Goal: Task Accomplishment & Management: Use online tool/utility

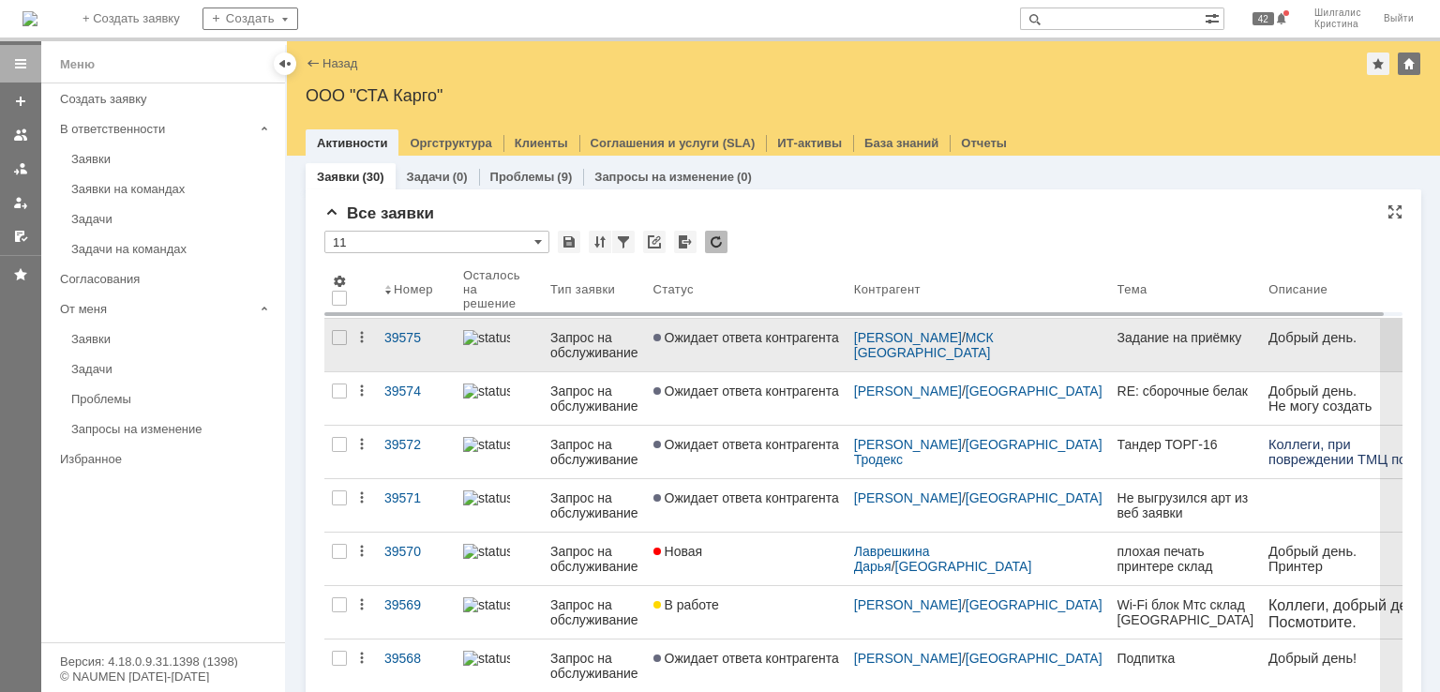
click at [726, 338] on span "Ожидает ответа контрагента" at bounding box center [746, 337] width 186 height 15
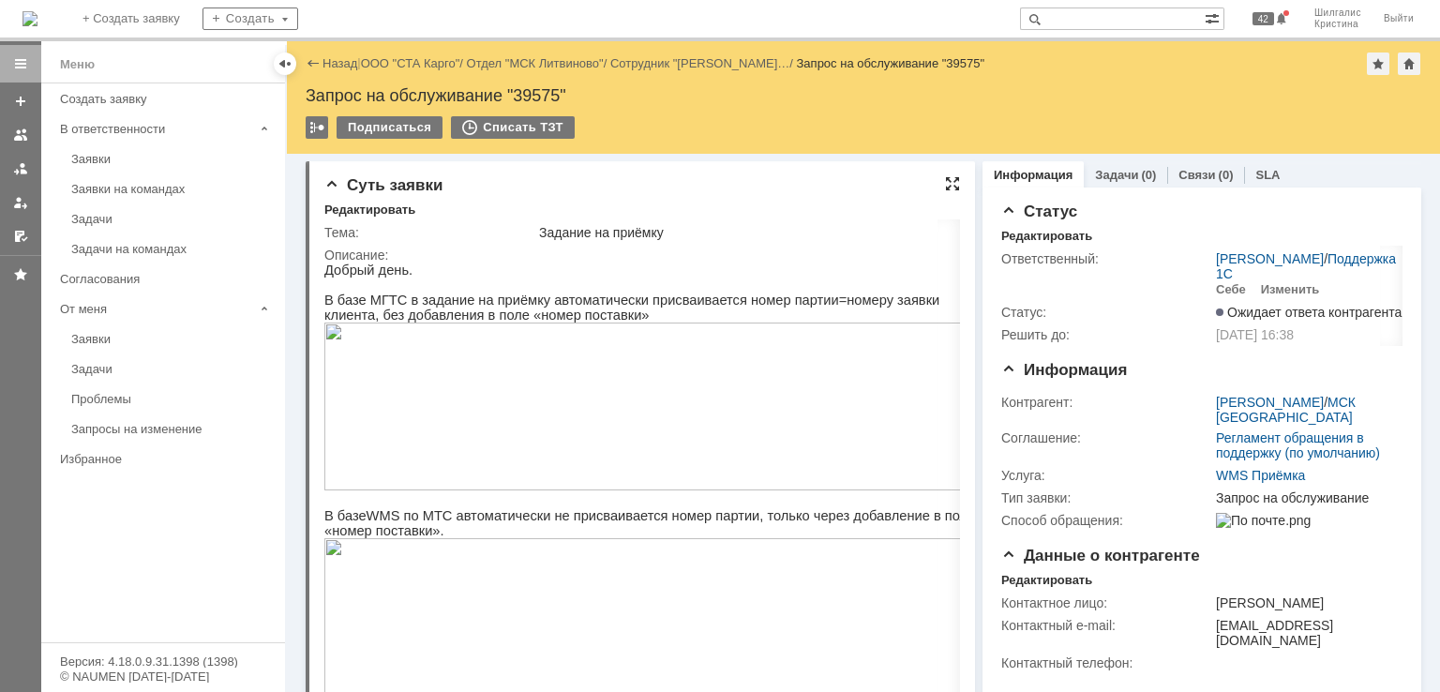
click at [945, 181] on div at bounding box center [952, 183] width 15 height 15
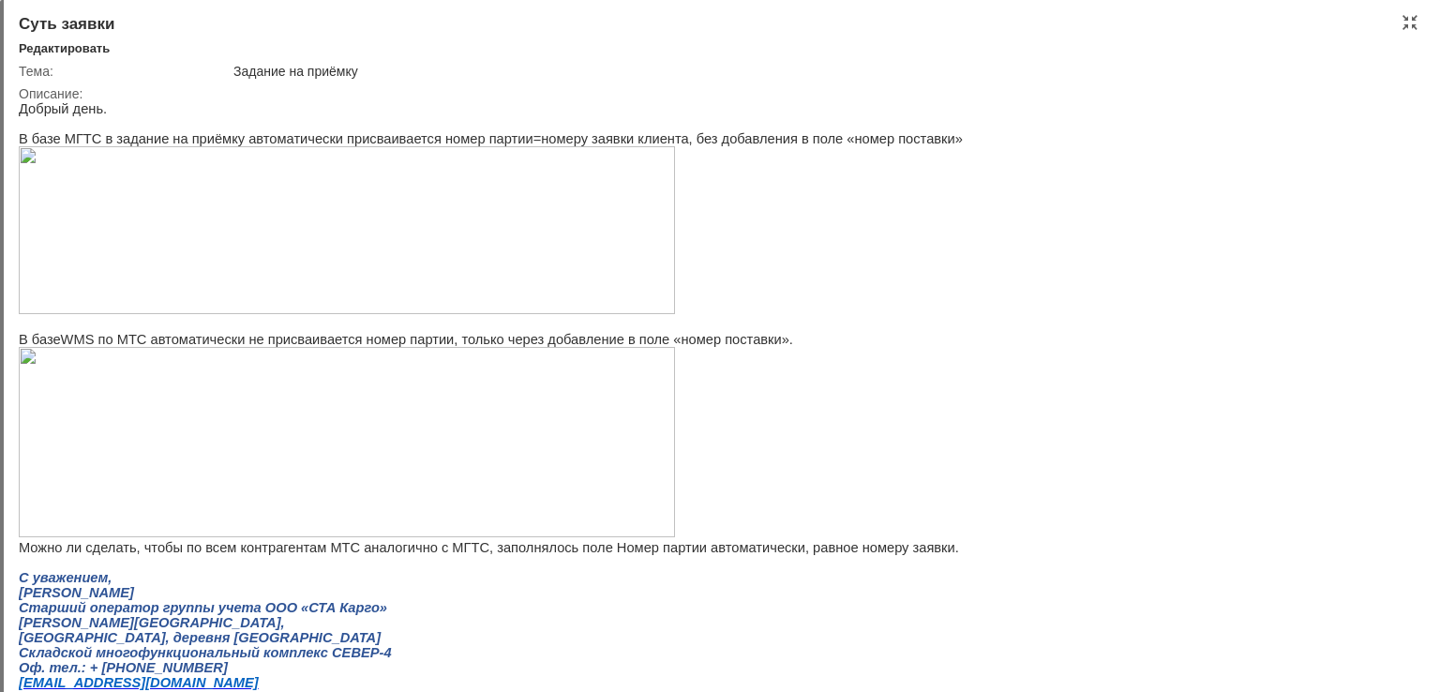
click at [275, 230] on img at bounding box center [347, 230] width 656 height 168
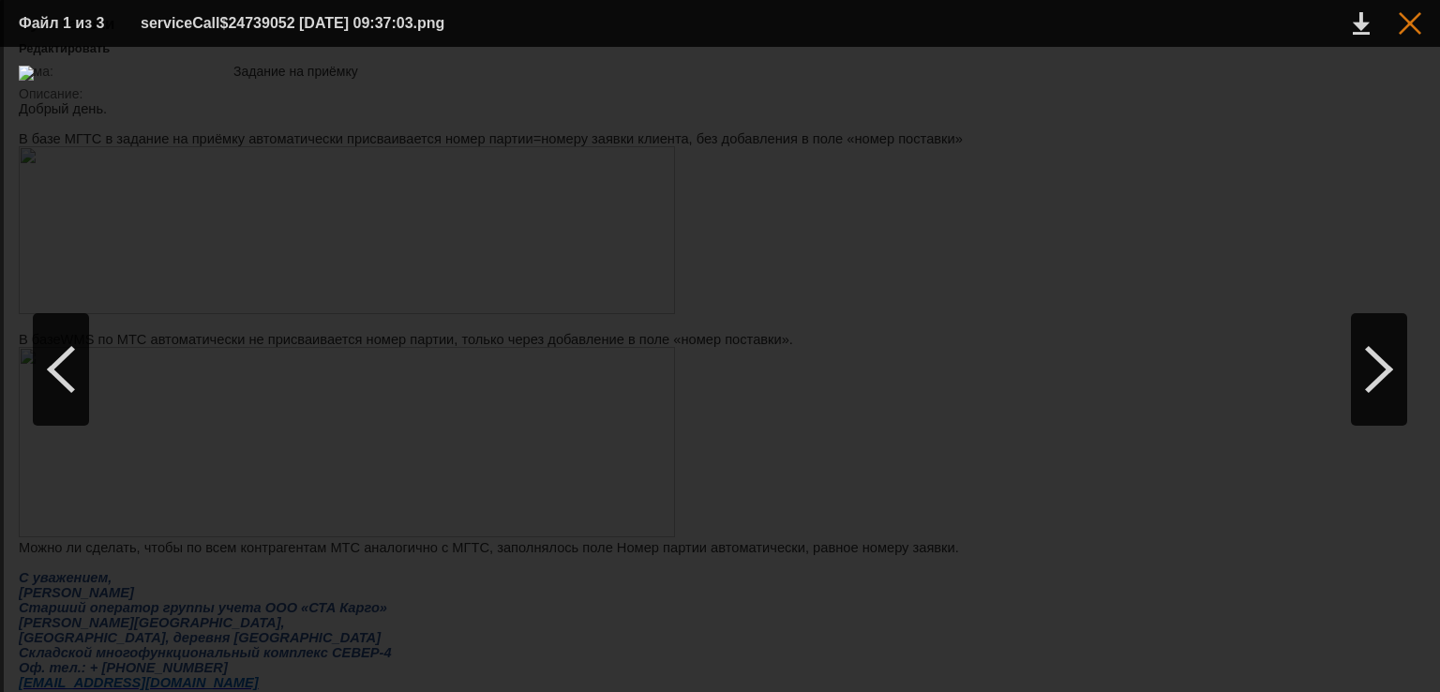
click at [1409, 27] on div at bounding box center [1409, 23] width 22 height 22
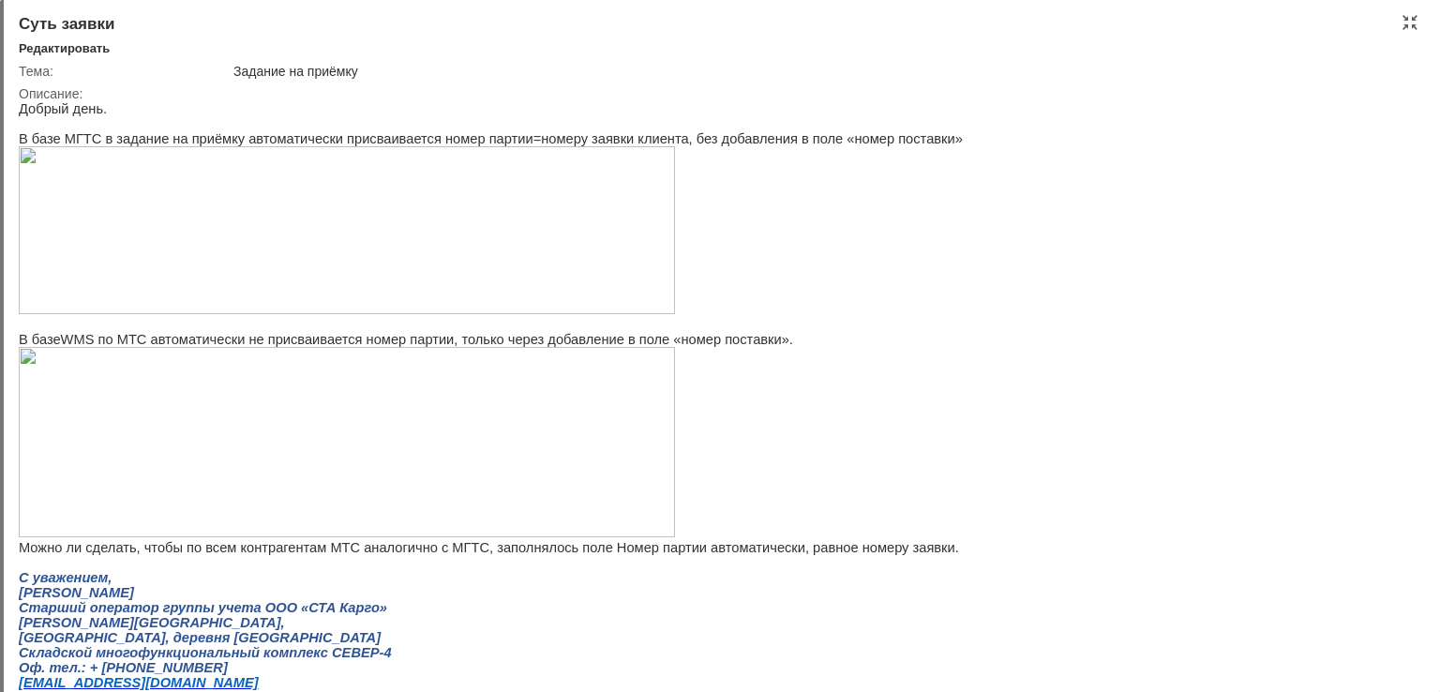
scroll to position [94, 0]
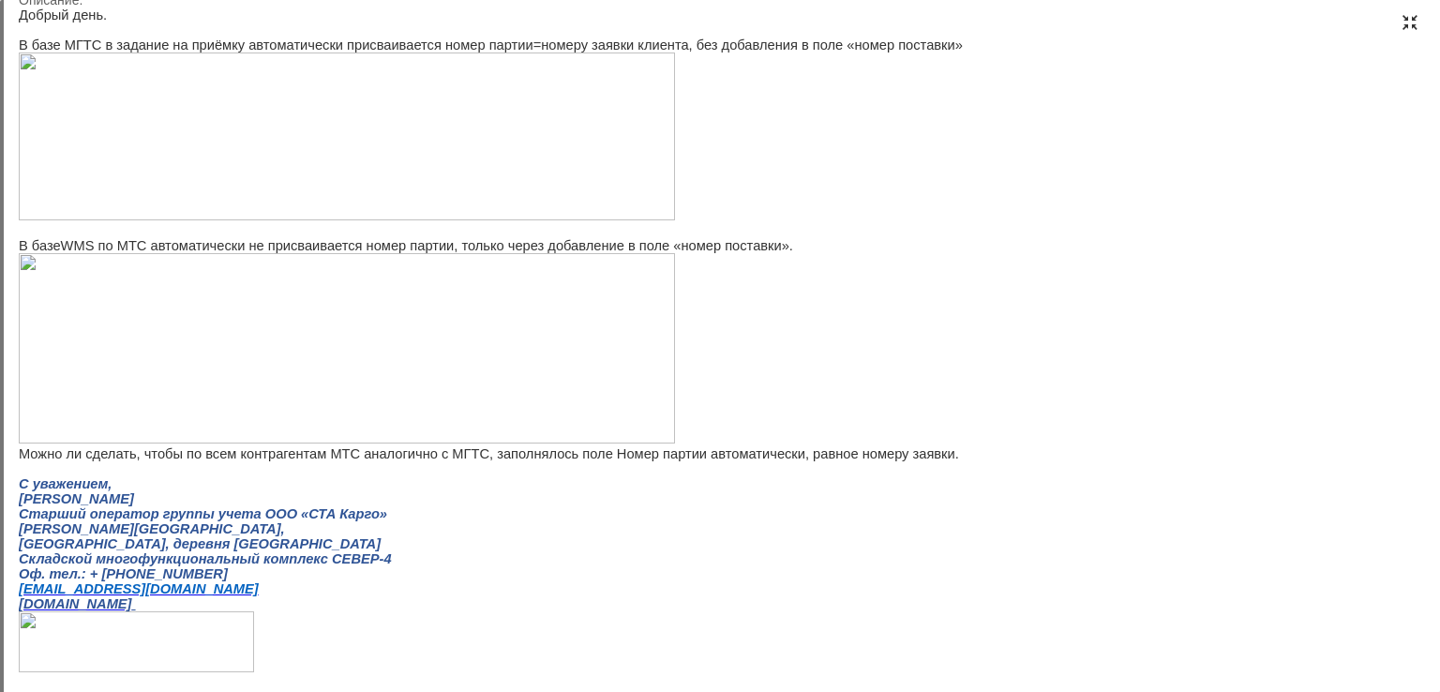
click at [1406, 20] on div at bounding box center [1409, 22] width 15 height 15
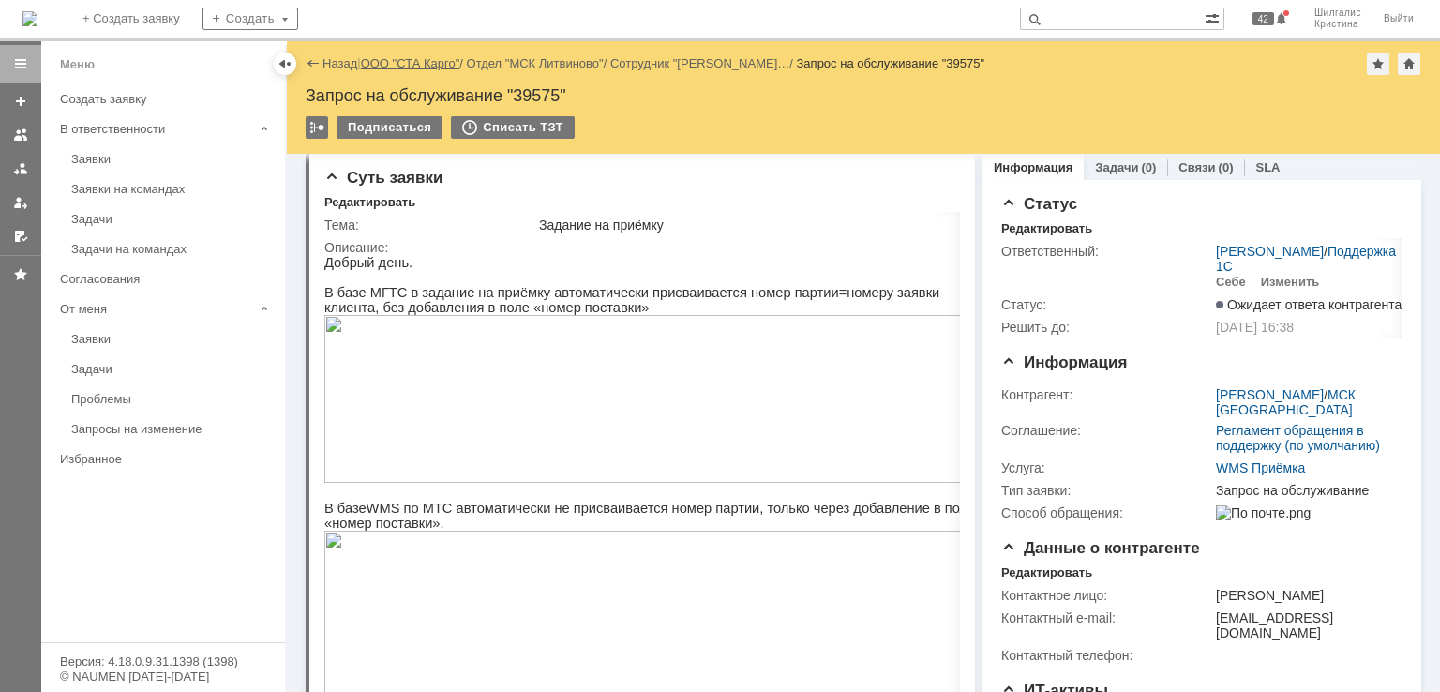
click at [416, 66] on link "ООО "СТА Карго"" at bounding box center [410, 63] width 99 height 14
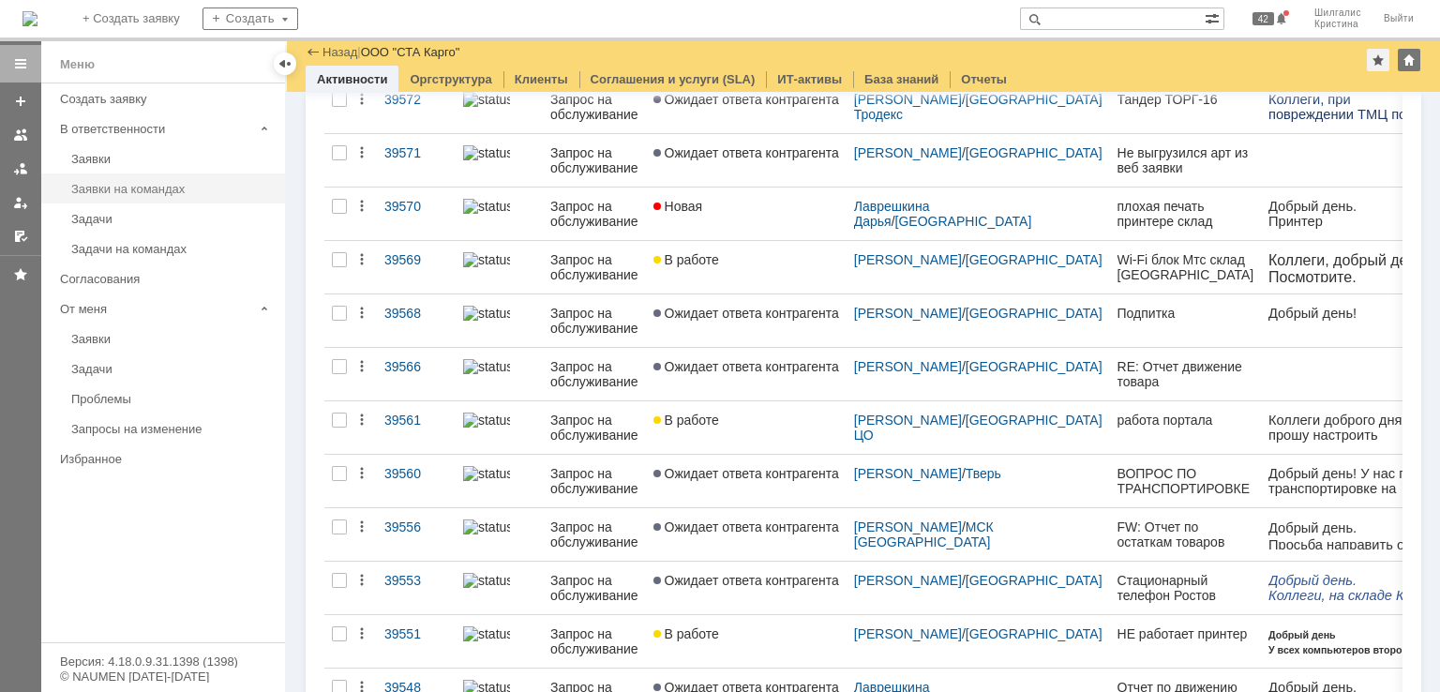
click at [161, 179] on link "Заявки на командах" at bounding box center [172, 188] width 217 height 29
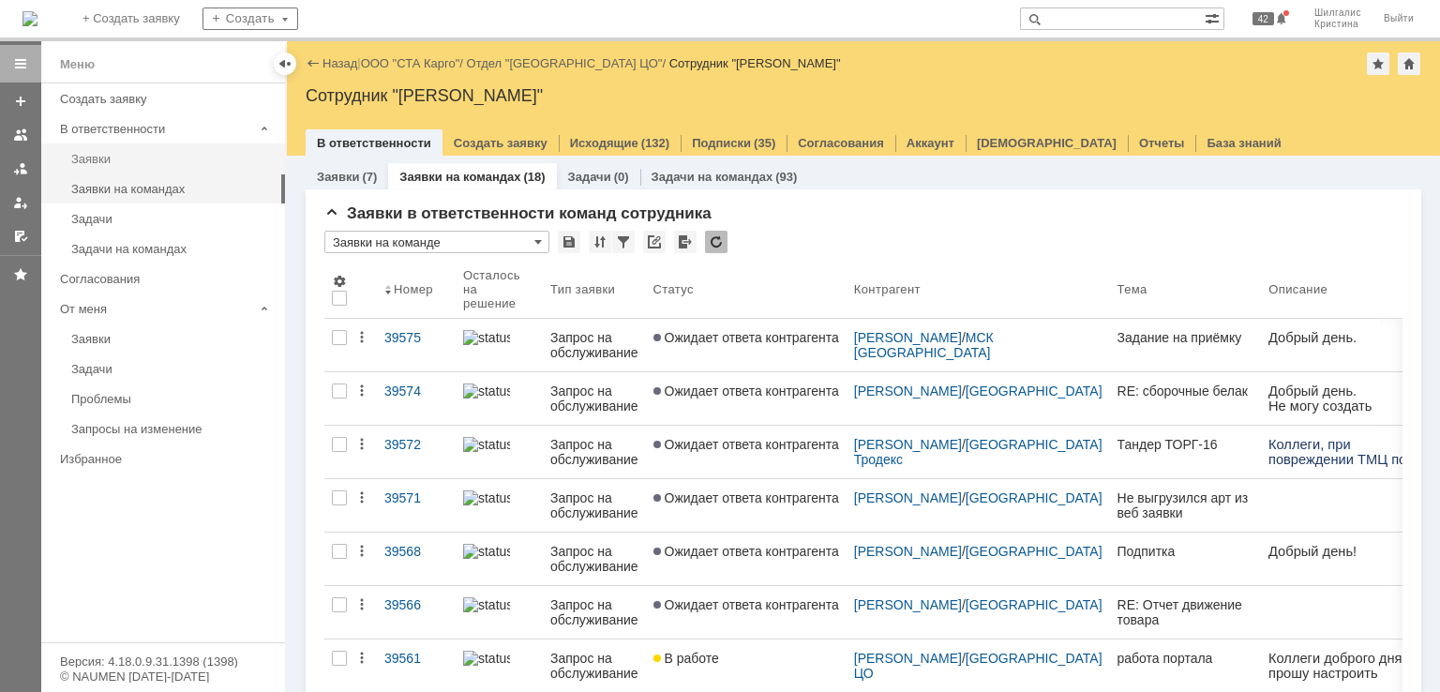
click at [123, 159] on div "Заявки" at bounding box center [172, 159] width 202 height 14
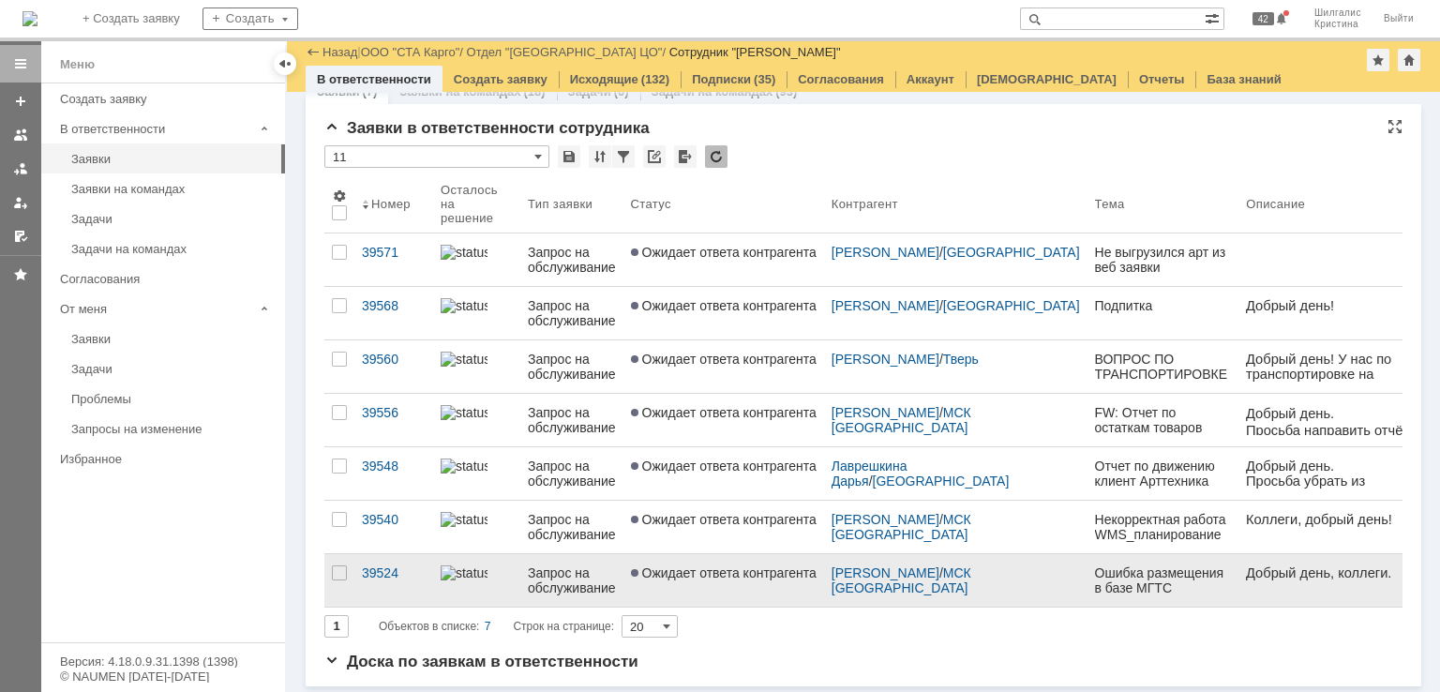
click at [723, 576] on span "Ожидает ответа контрагента" at bounding box center [724, 572] width 186 height 15
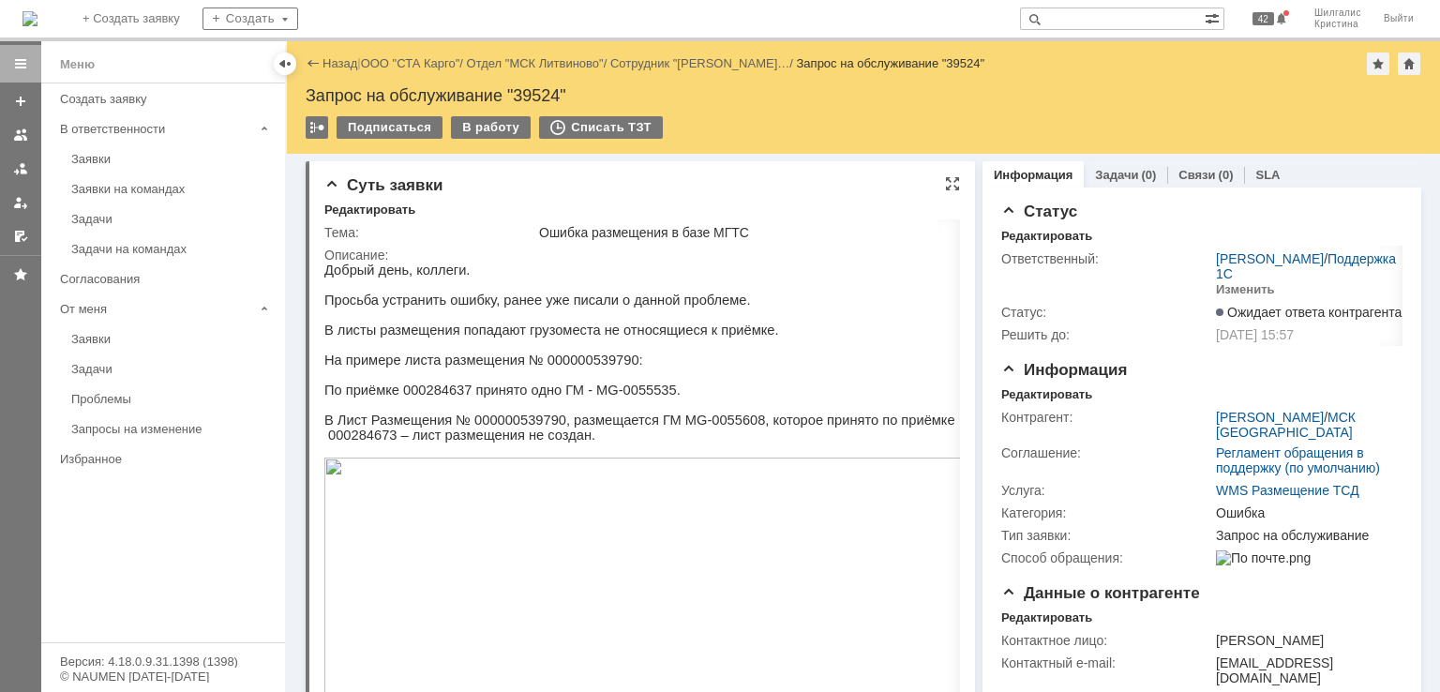
drag, startPoint x: 1086, startPoint y: 485, endPoint x: 926, endPoint y: 187, distance: 338.4
click at [427, 63] on link "ООО "СТА Карго"" at bounding box center [410, 63] width 99 height 14
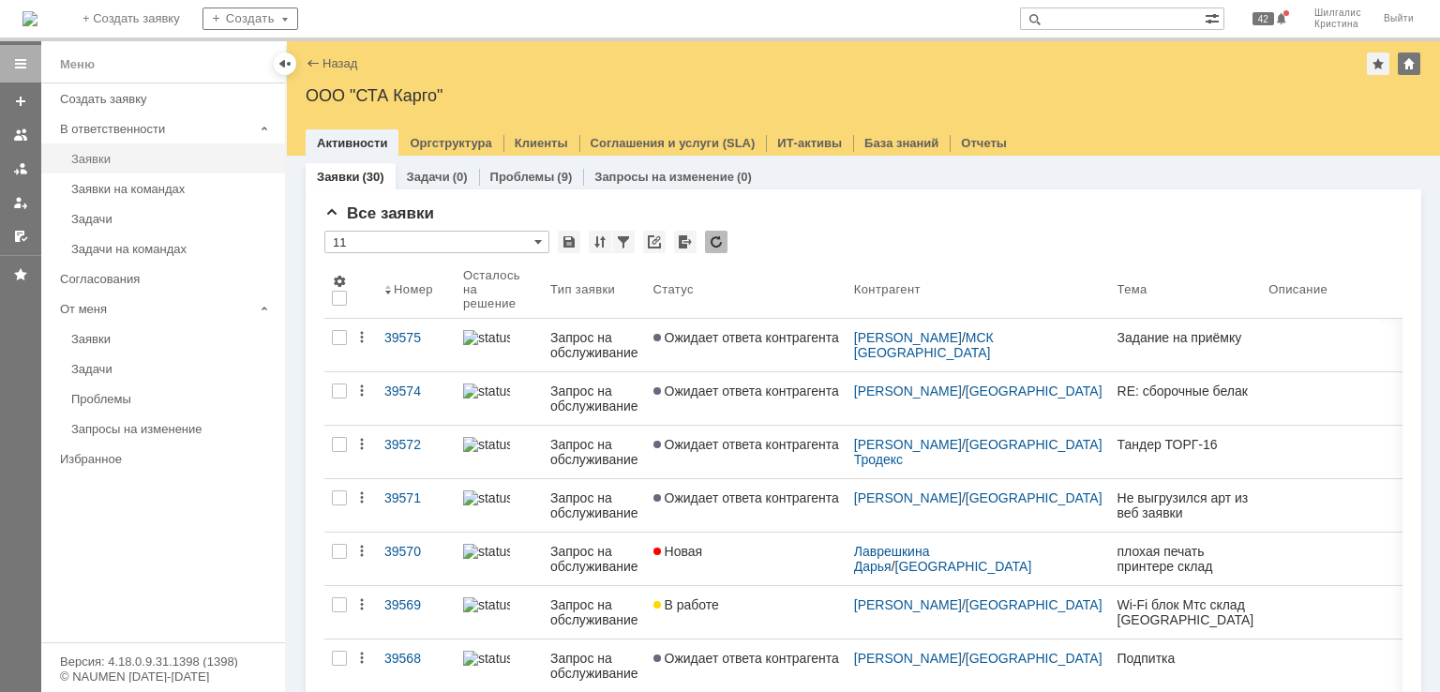
click at [144, 166] on link "Заявки" at bounding box center [172, 158] width 217 height 29
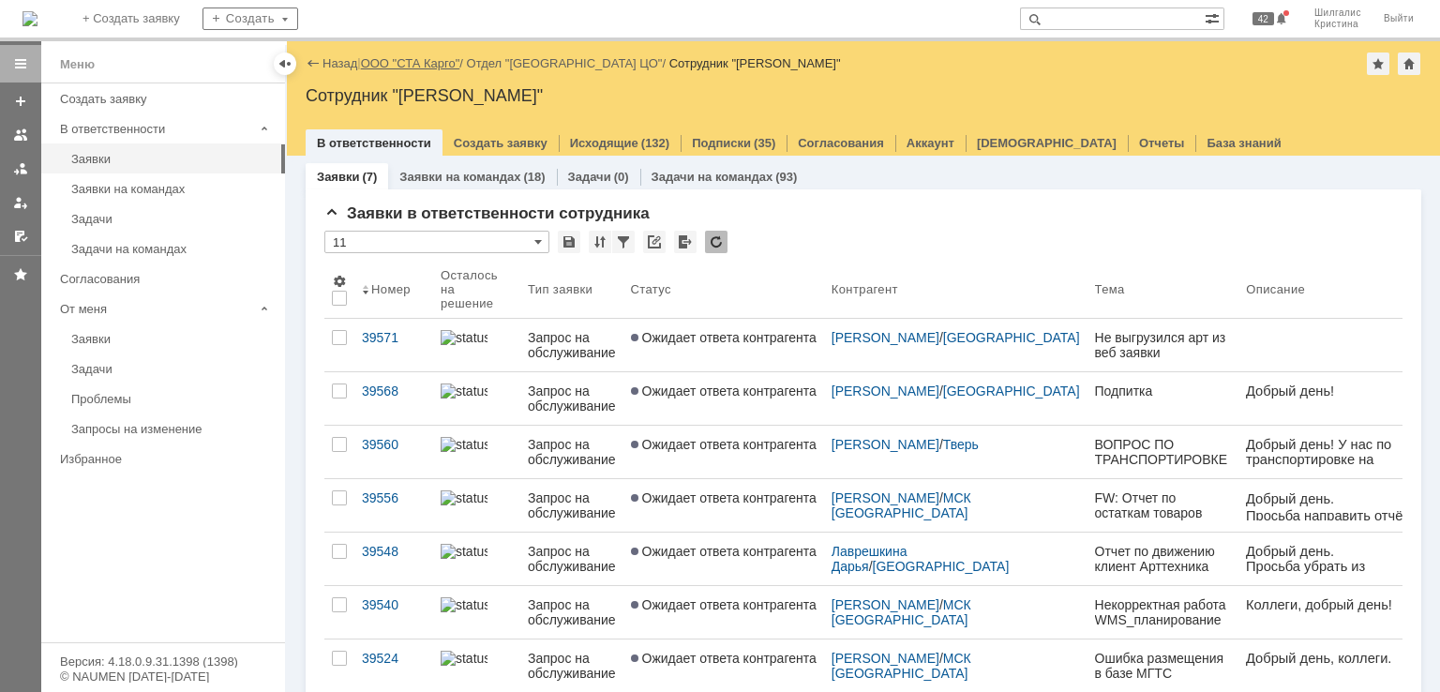
click at [408, 62] on link "ООО "СТА Карго"" at bounding box center [410, 63] width 99 height 14
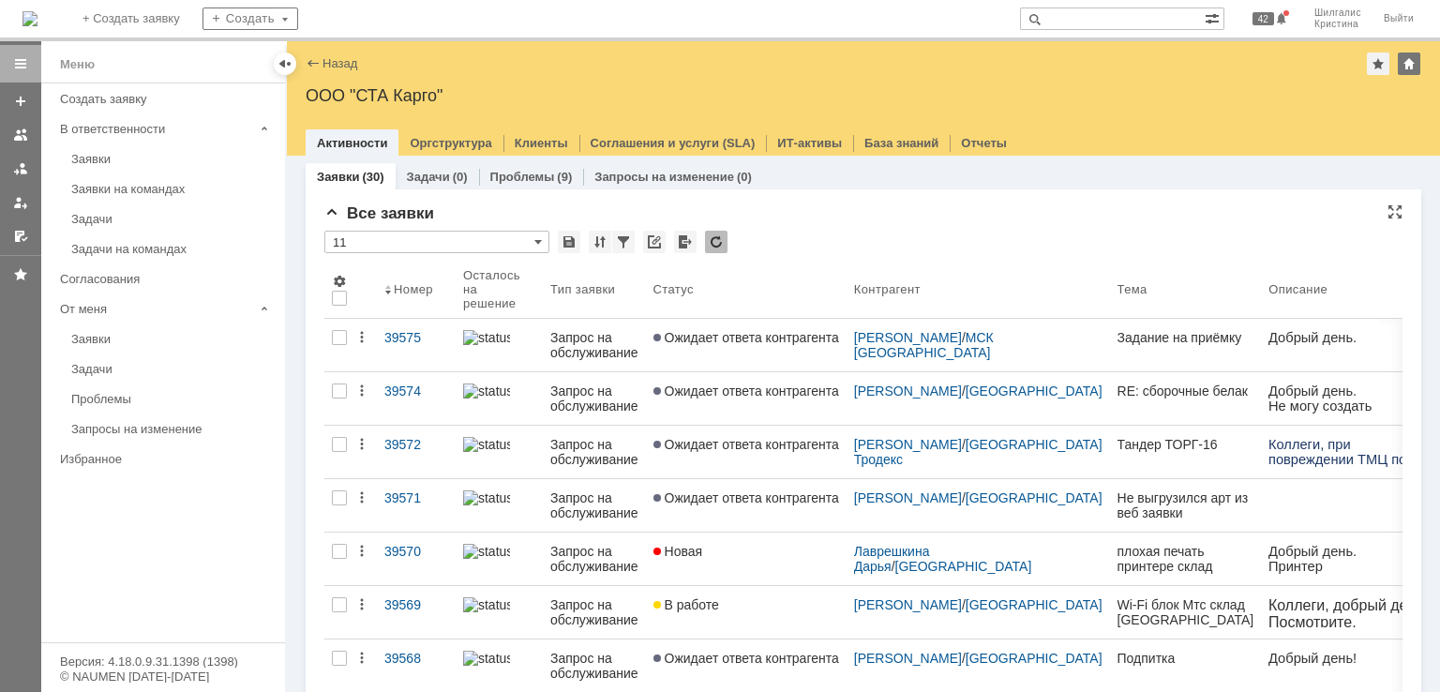
click at [877, 239] on div "* 11" at bounding box center [863, 243] width 1078 height 24
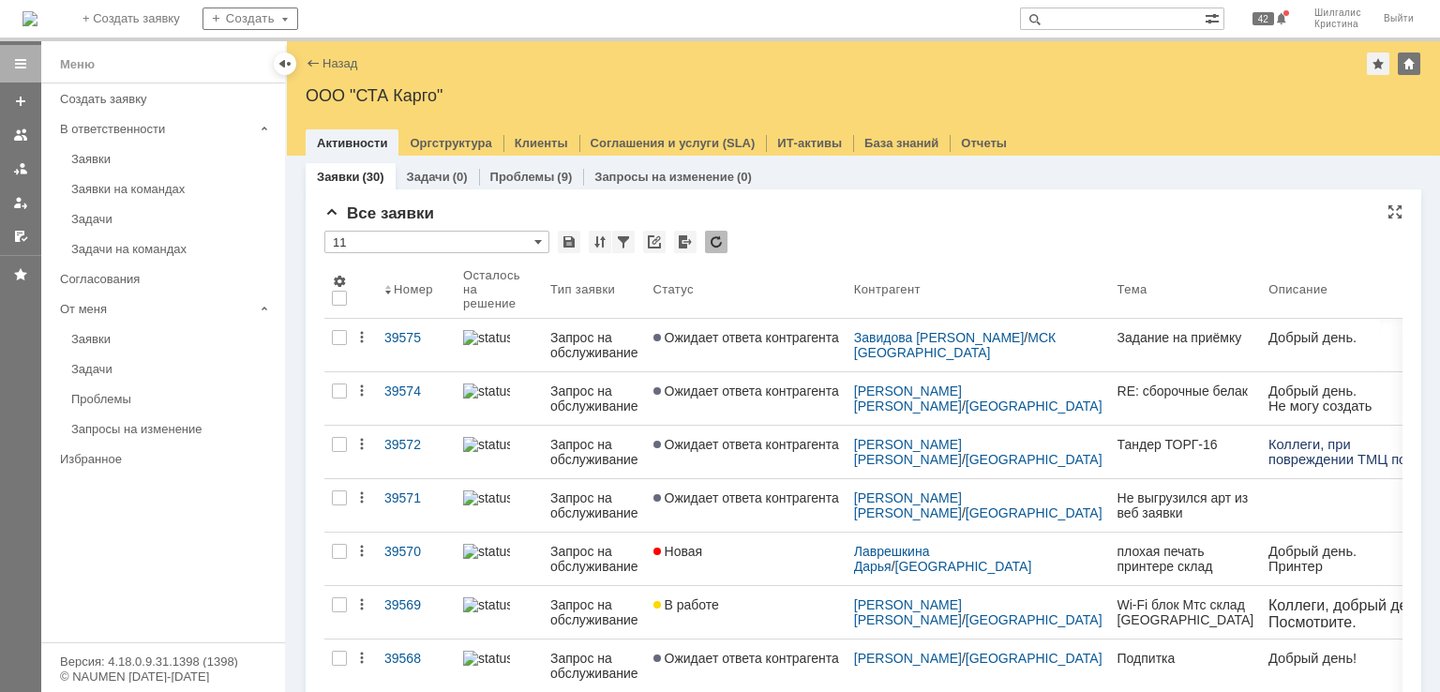
click at [845, 205] on div "Все заявки" at bounding box center [863, 213] width 1078 height 19
click at [114, 193] on div "Заявки на командах" at bounding box center [172, 189] width 202 height 14
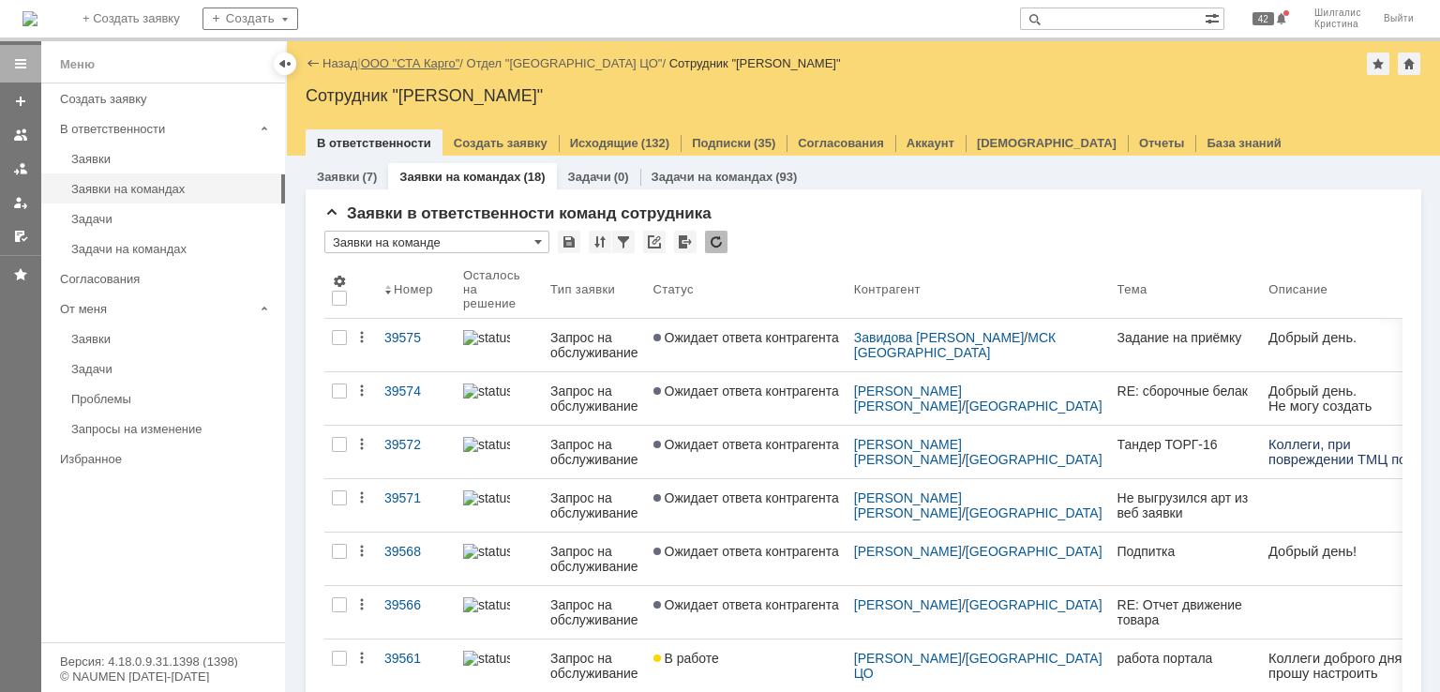
click at [435, 67] on link "ООО "СТА Карго"" at bounding box center [410, 63] width 99 height 14
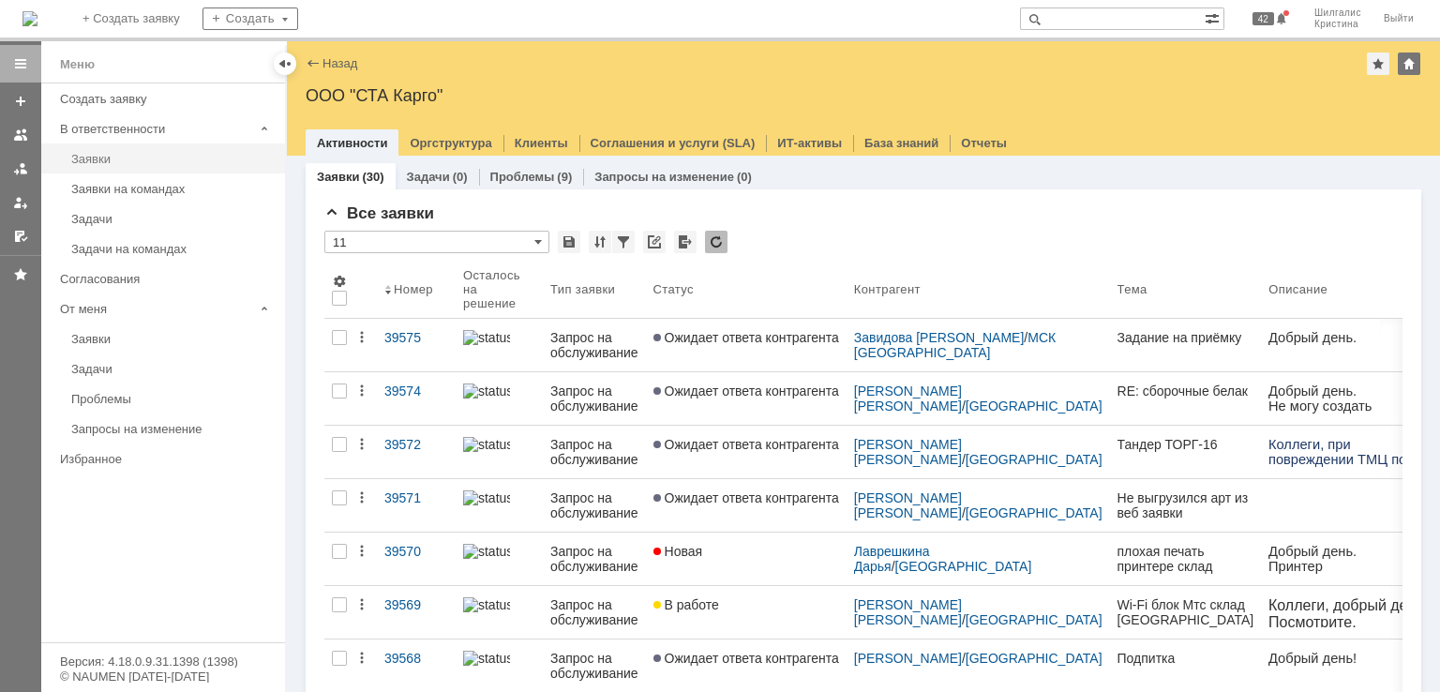
click at [118, 152] on div "Заявки" at bounding box center [172, 159] width 202 height 14
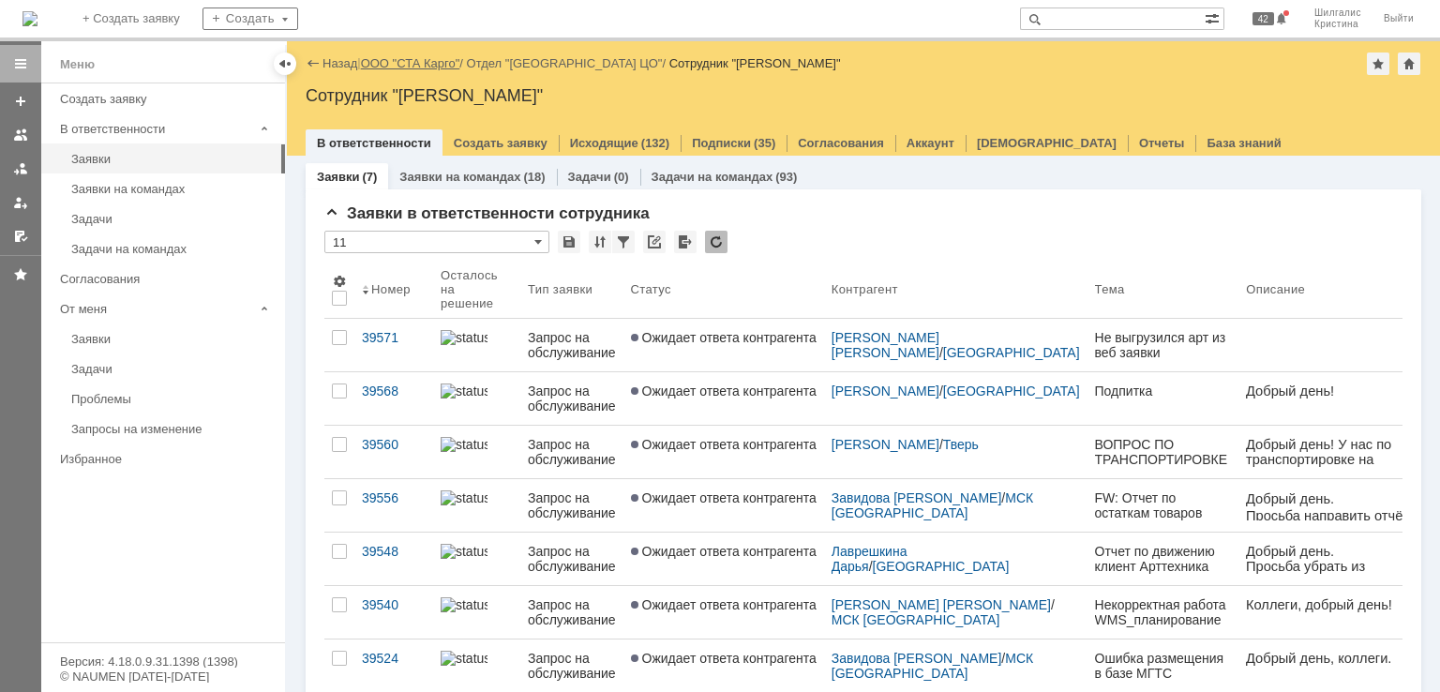
click at [416, 62] on link "ООО "СТА Карго"" at bounding box center [410, 63] width 99 height 14
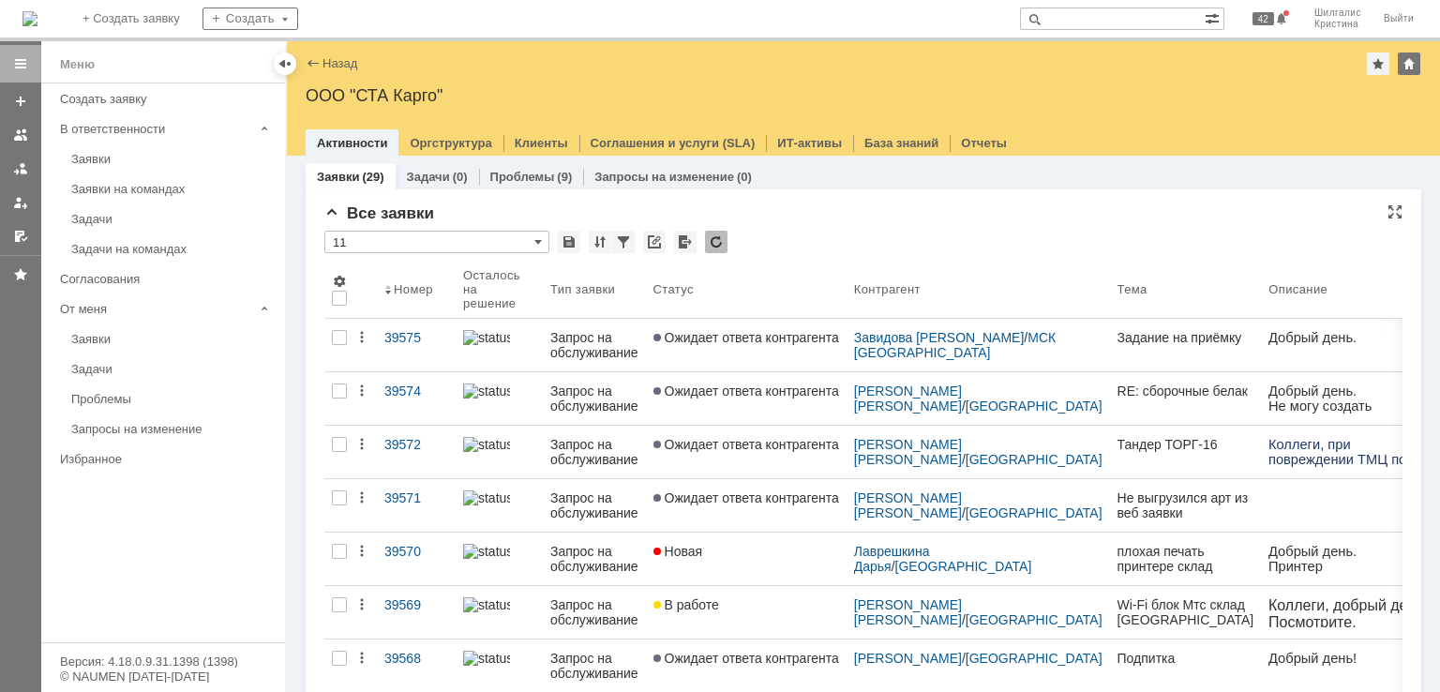
click at [812, 252] on div "* 11" at bounding box center [863, 243] width 1078 height 24
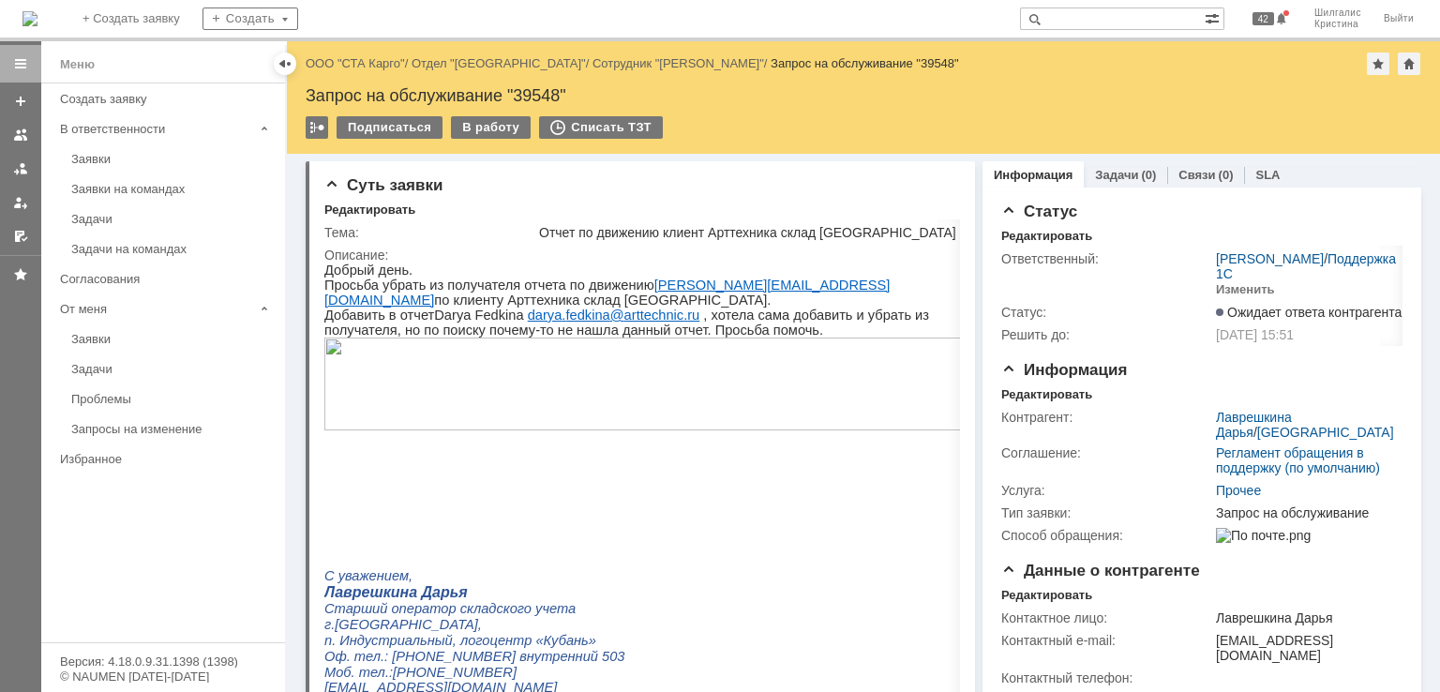
click at [531, 93] on div "Запрос на обслуживание "39548"" at bounding box center [863, 95] width 1115 height 19
copy div "39548"
click at [466, 128] on div "В работу" at bounding box center [491, 127] width 80 height 22
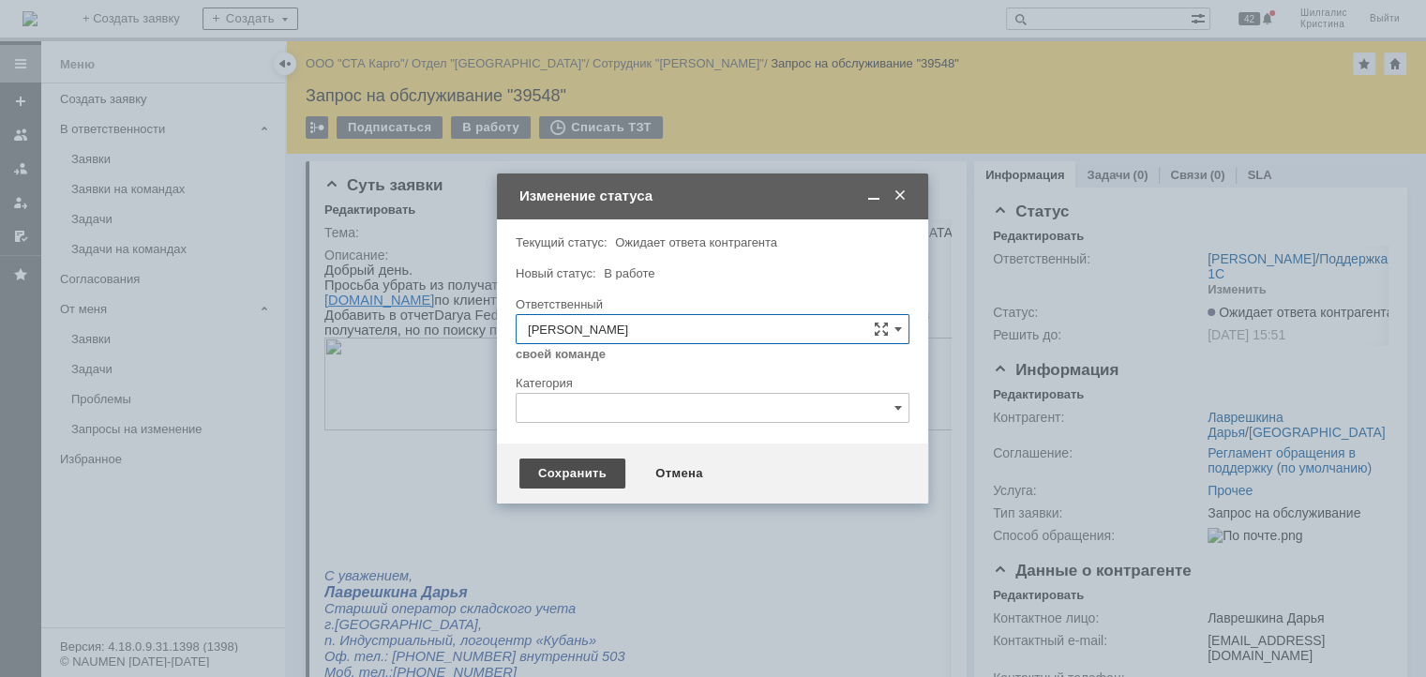
click at [570, 471] on div "Сохранить" at bounding box center [572, 473] width 106 height 30
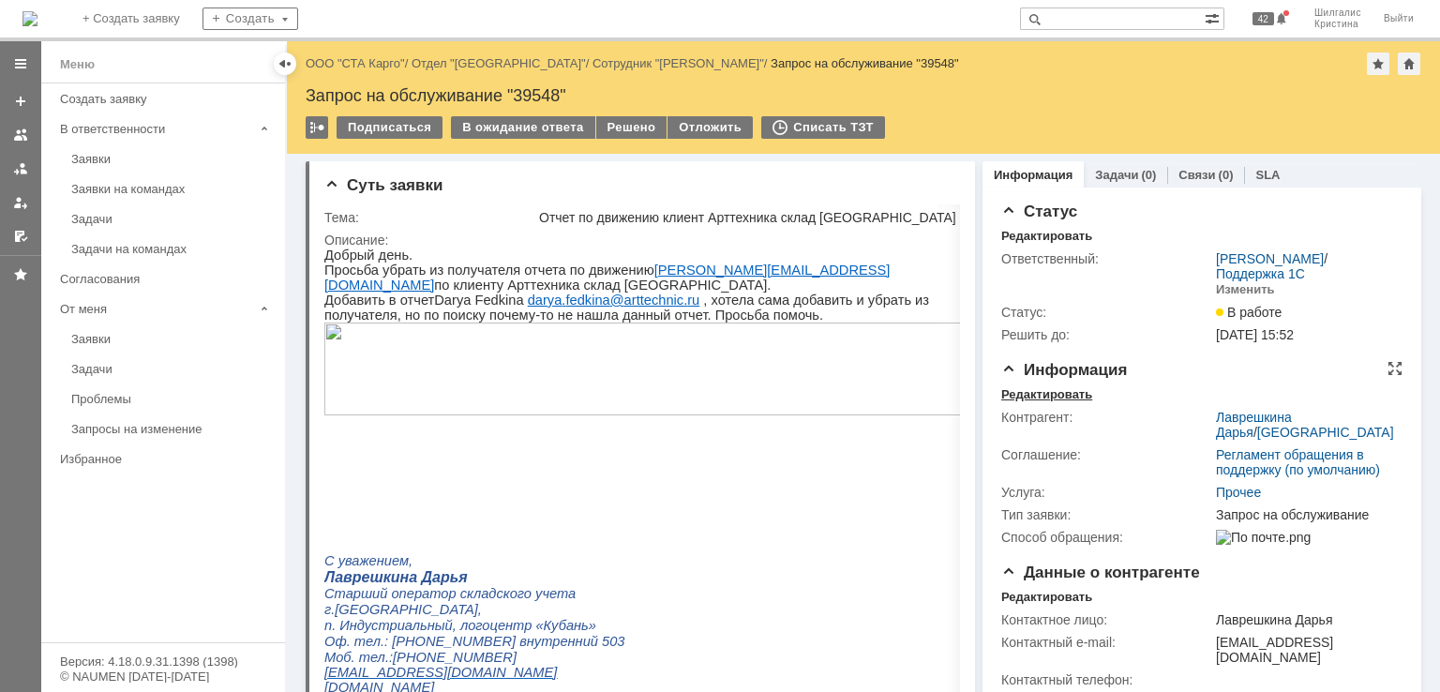
click at [1033, 392] on div "Редактировать" at bounding box center [1046, 394] width 91 height 15
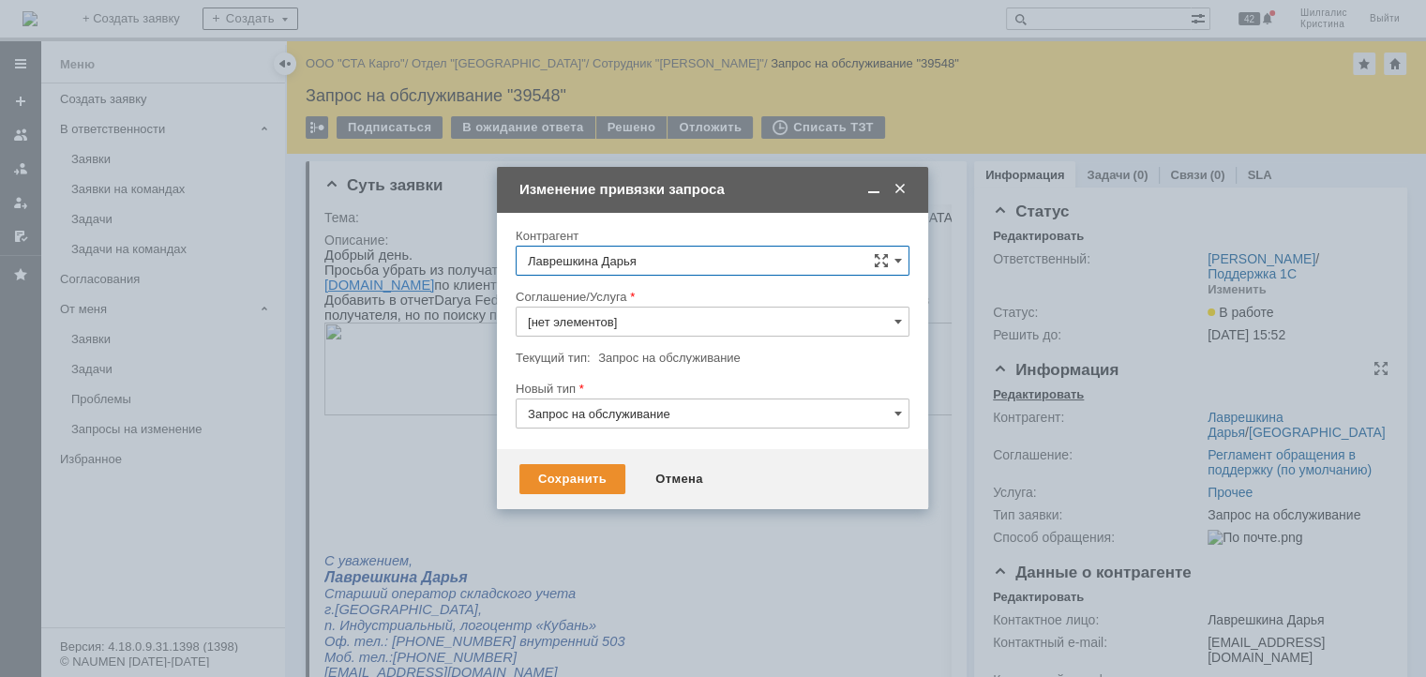
type input "Прочее"
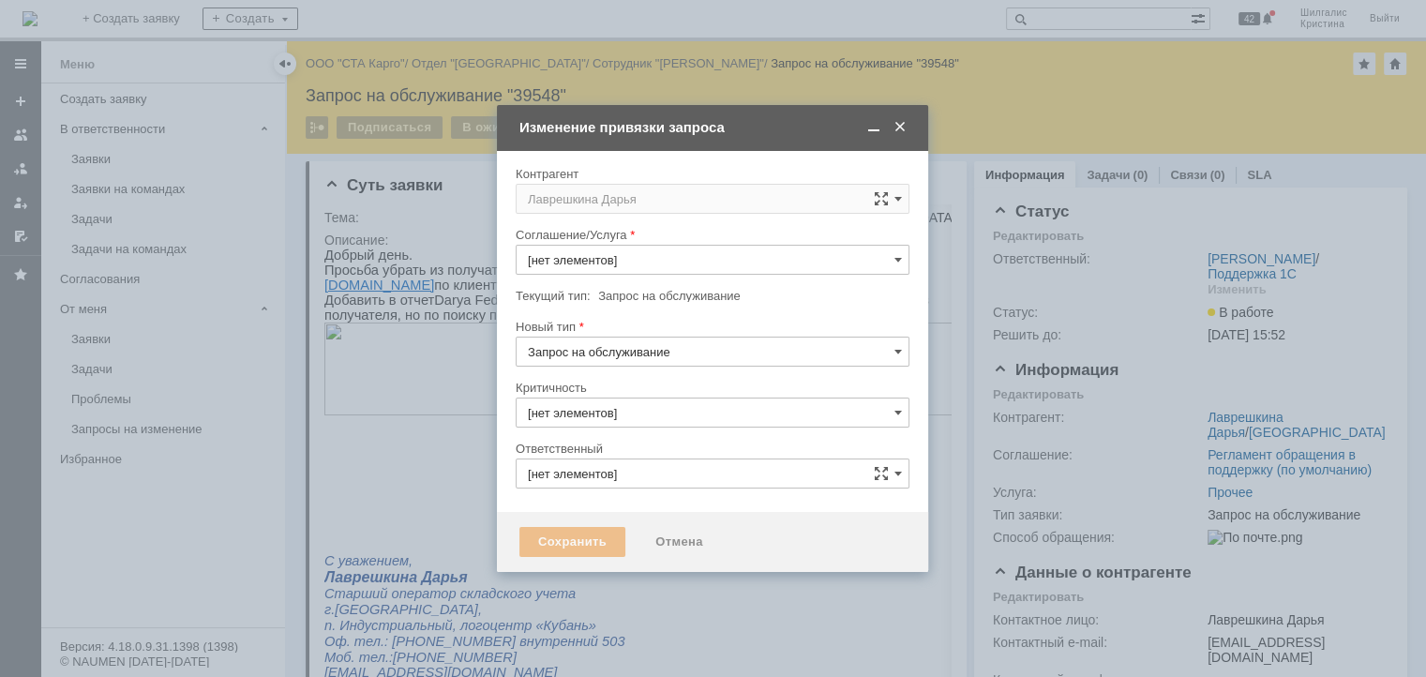
type input "3. Низкая"
type input "[не указано]"
type input "[PERSON_NAME]"
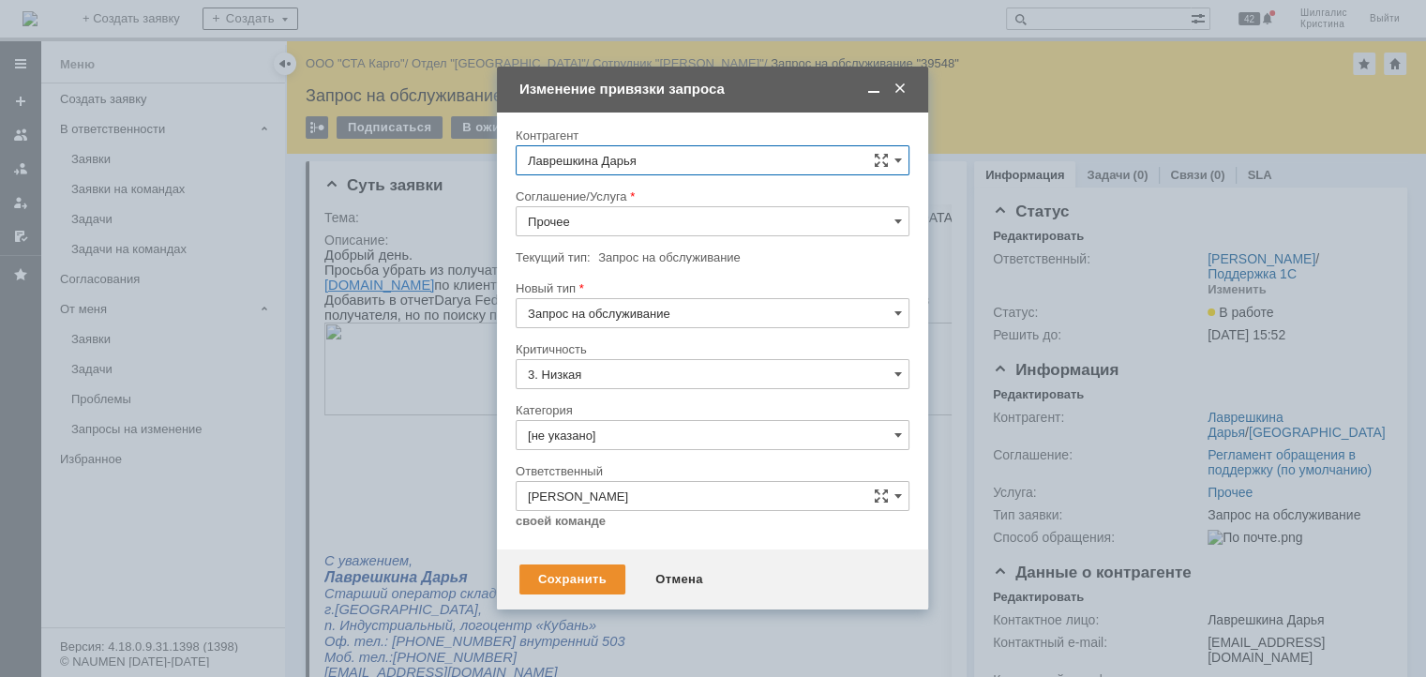
click at [591, 222] on input "Прочее" at bounding box center [713, 221] width 394 height 30
click at [628, 406] on span "WMS Отчетность" at bounding box center [712, 406] width 369 height 15
type input "WMS Отчетность"
click at [585, 432] on input "[не указано]" at bounding box center [713, 435] width 394 height 30
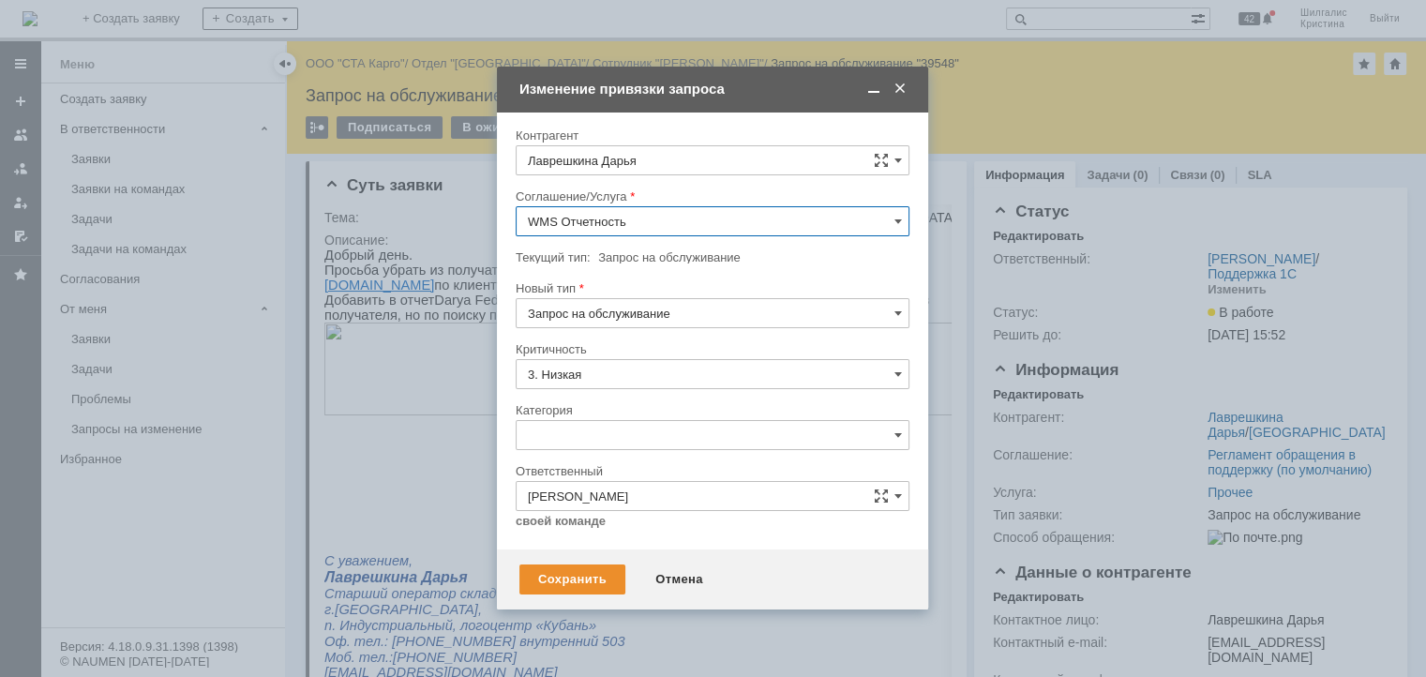
scroll to position [26, 0]
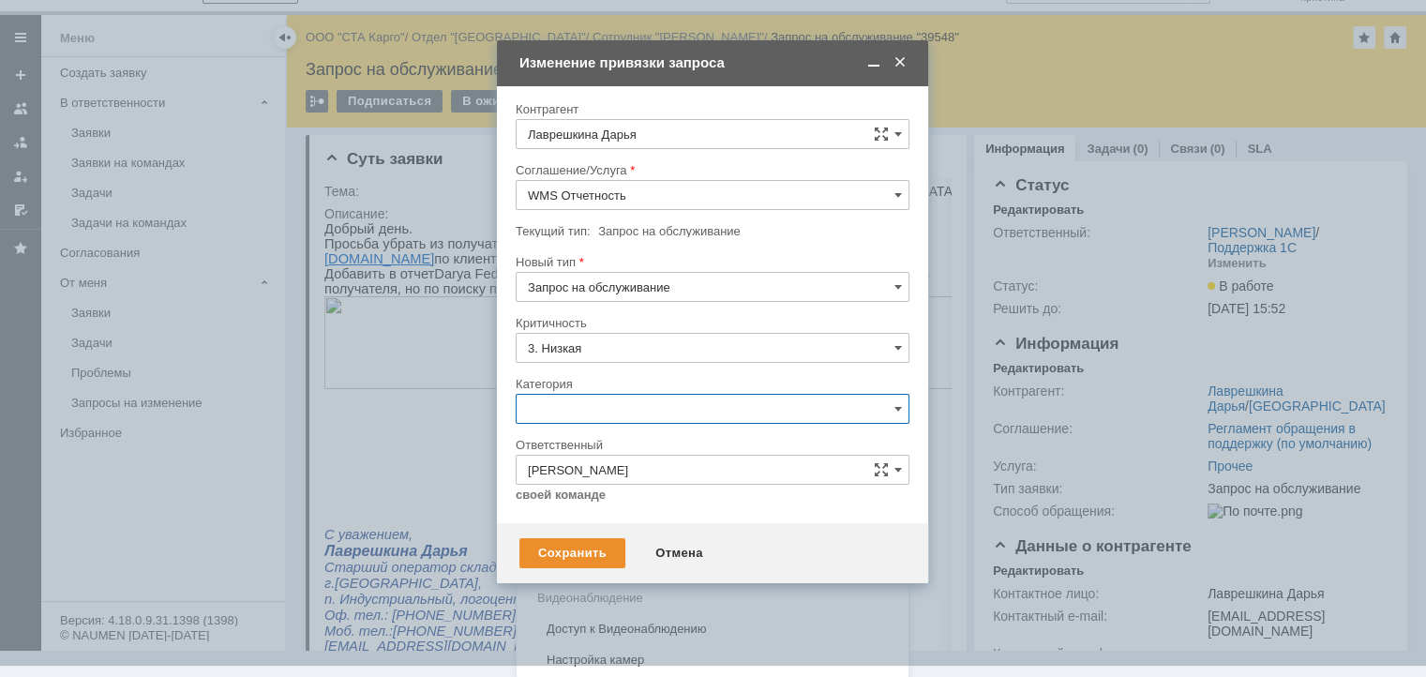
click at [592, 533] on span "Консультация пользователя" at bounding box center [712, 536] width 369 height 15
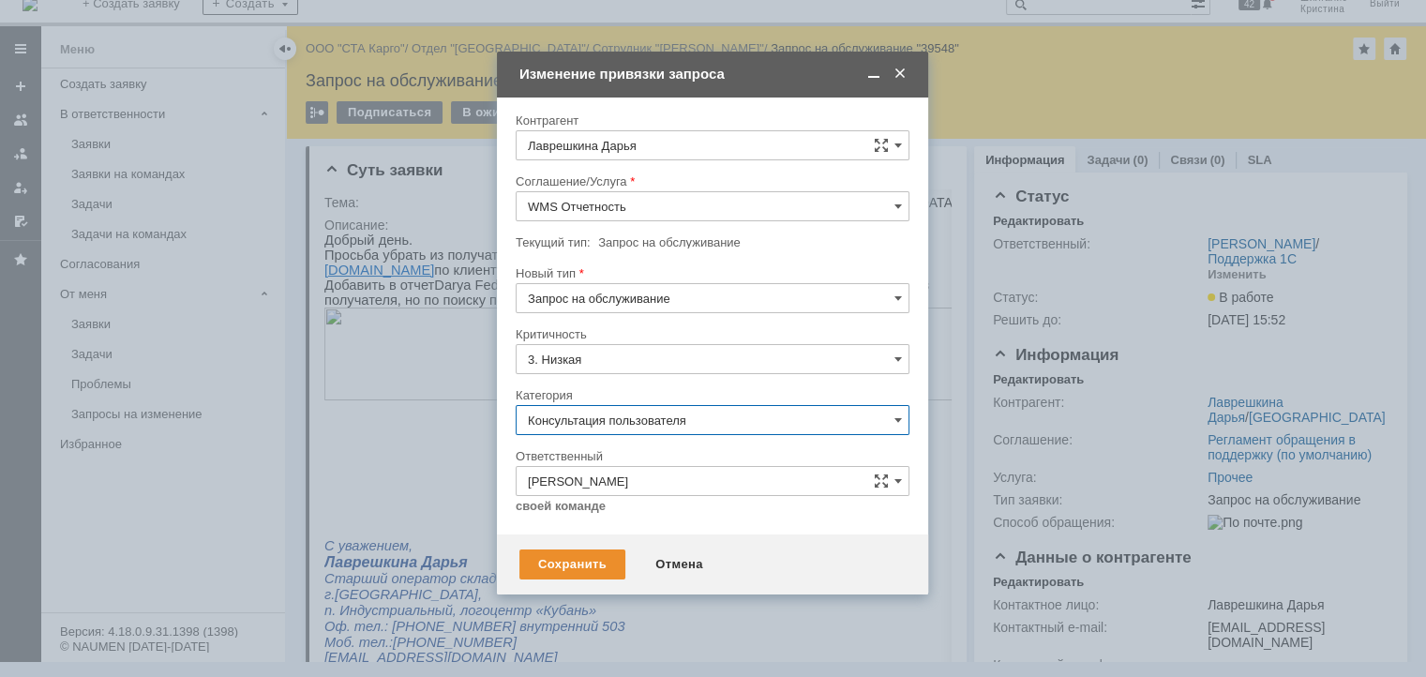
scroll to position [15, 0]
type input "Консультация пользователя"
click at [575, 564] on div "Сохранить" at bounding box center [572, 564] width 106 height 30
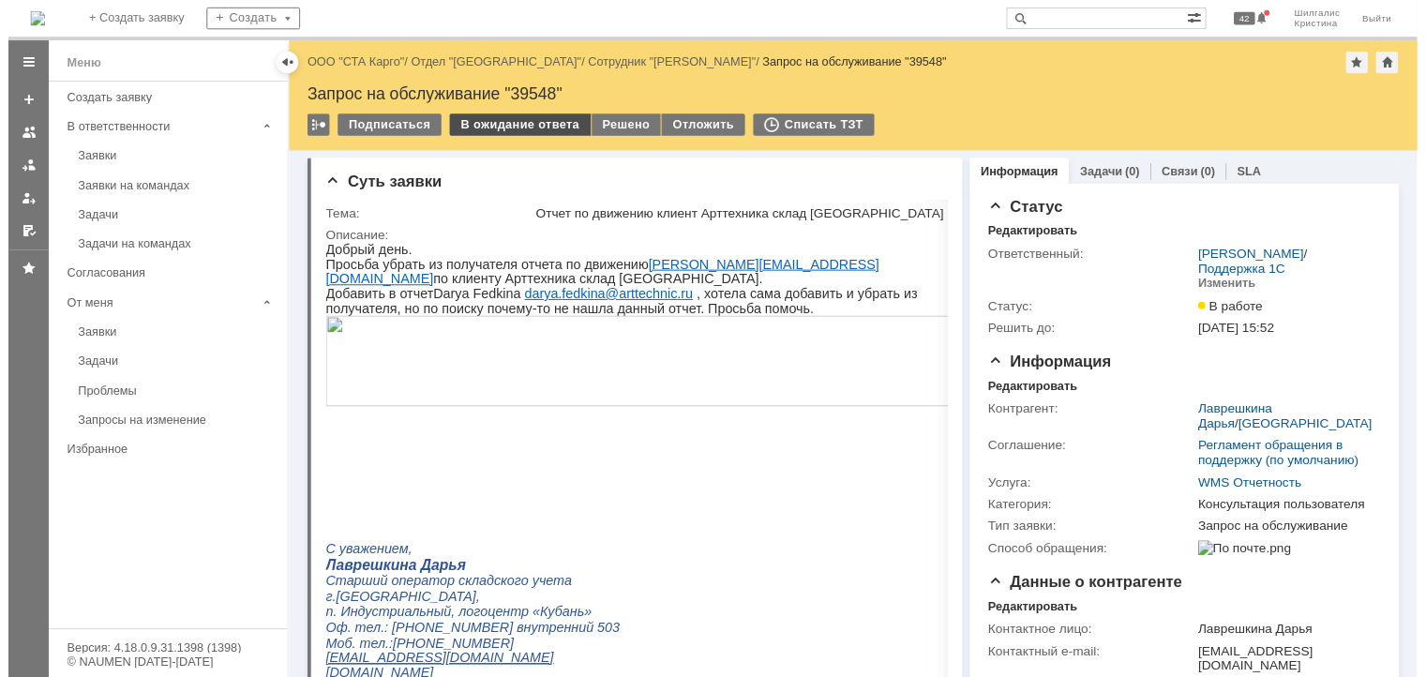
scroll to position [0, 0]
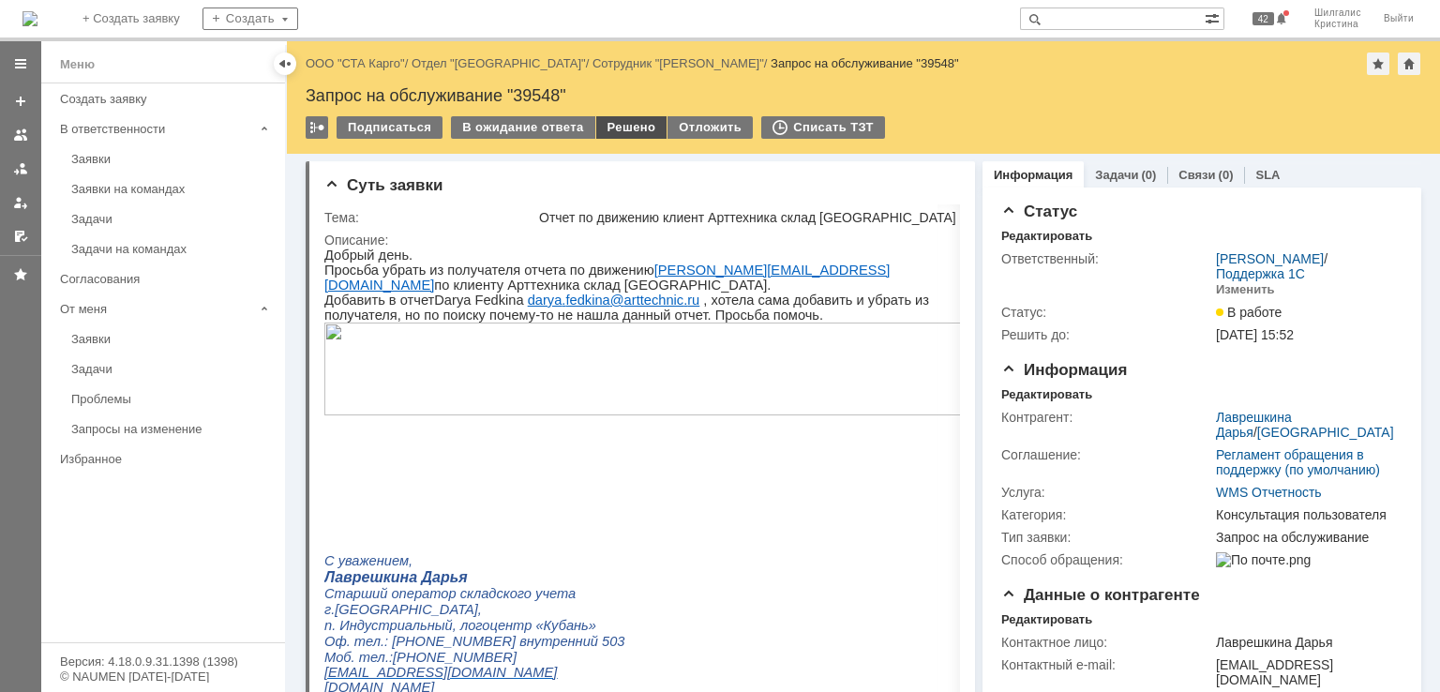
click at [635, 128] on div "Решено" at bounding box center [631, 127] width 71 height 22
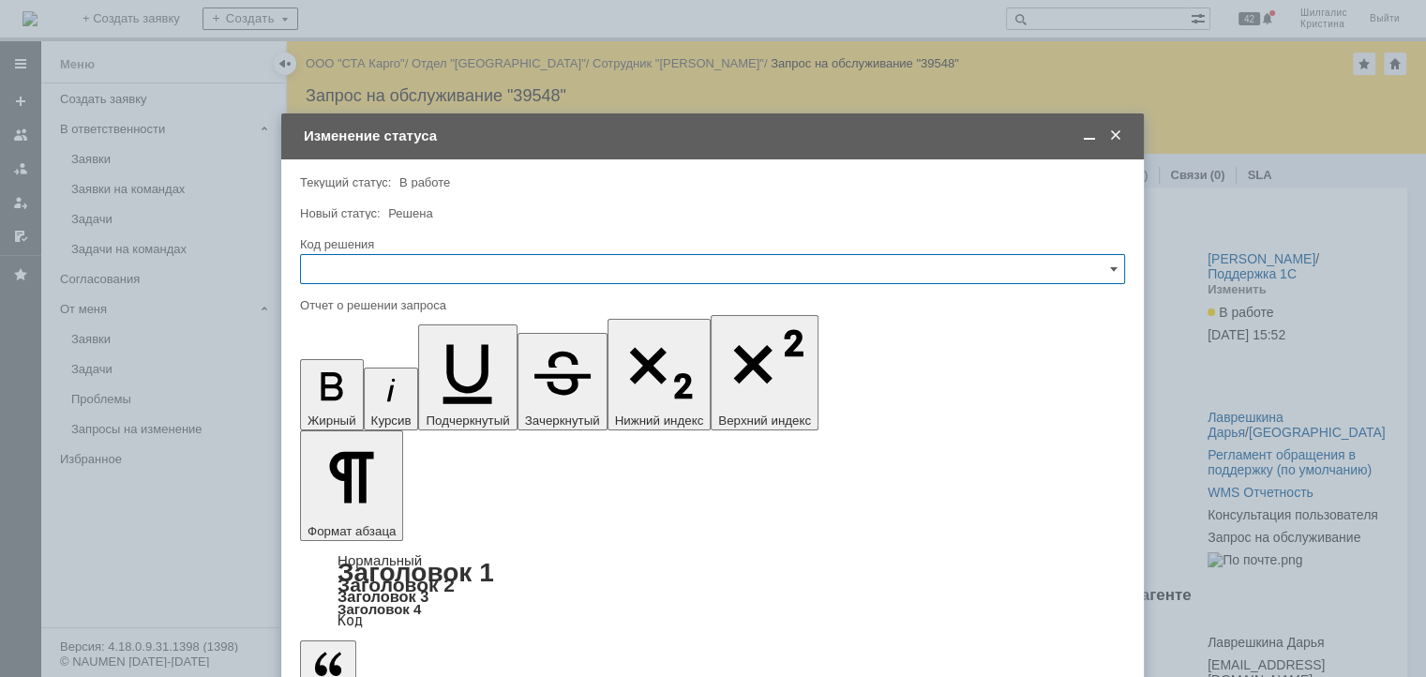
click at [476, 262] on input "text" at bounding box center [712, 269] width 825 height 30
click at [331, 513] on span "Решено" at bounding box center [712, 520] width 800 height 15
type input "Решено"
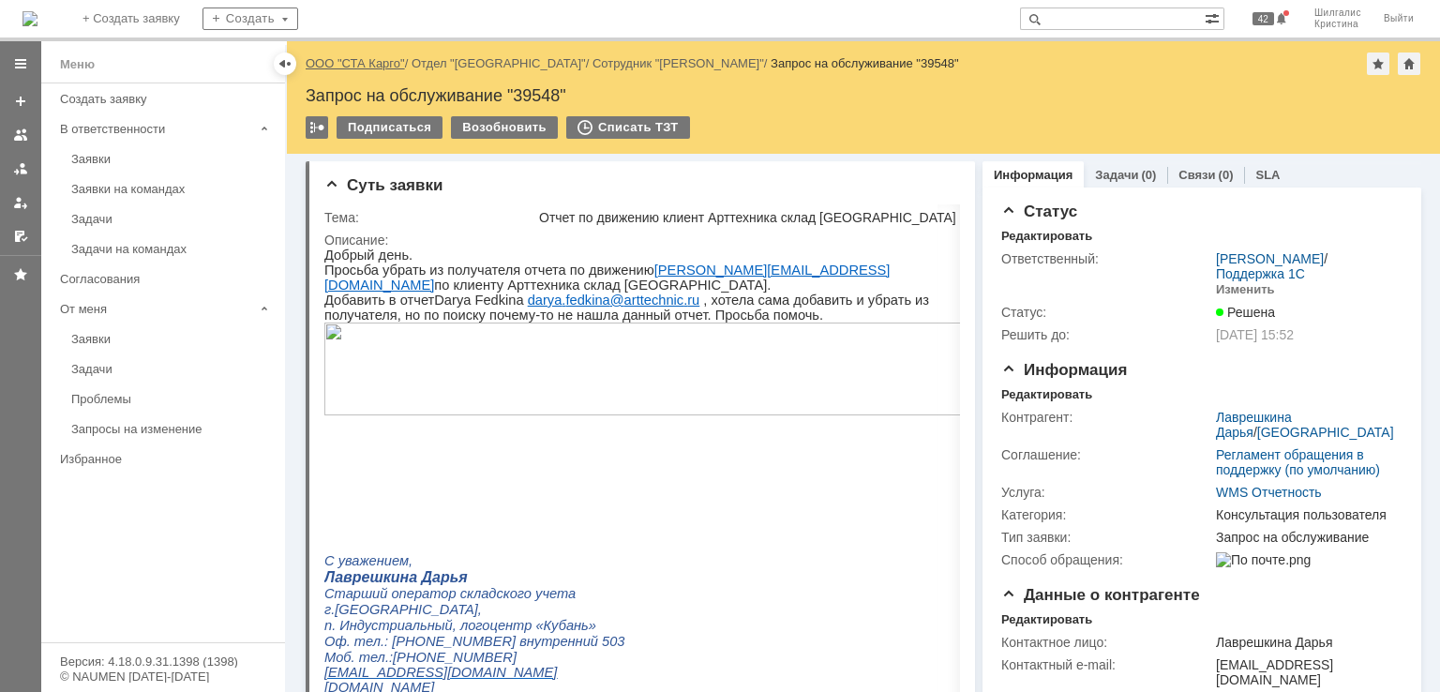
click at [374, 66] on link "ООО "СТА Карго"" at bounding box center [355, 63] width 99 height 14
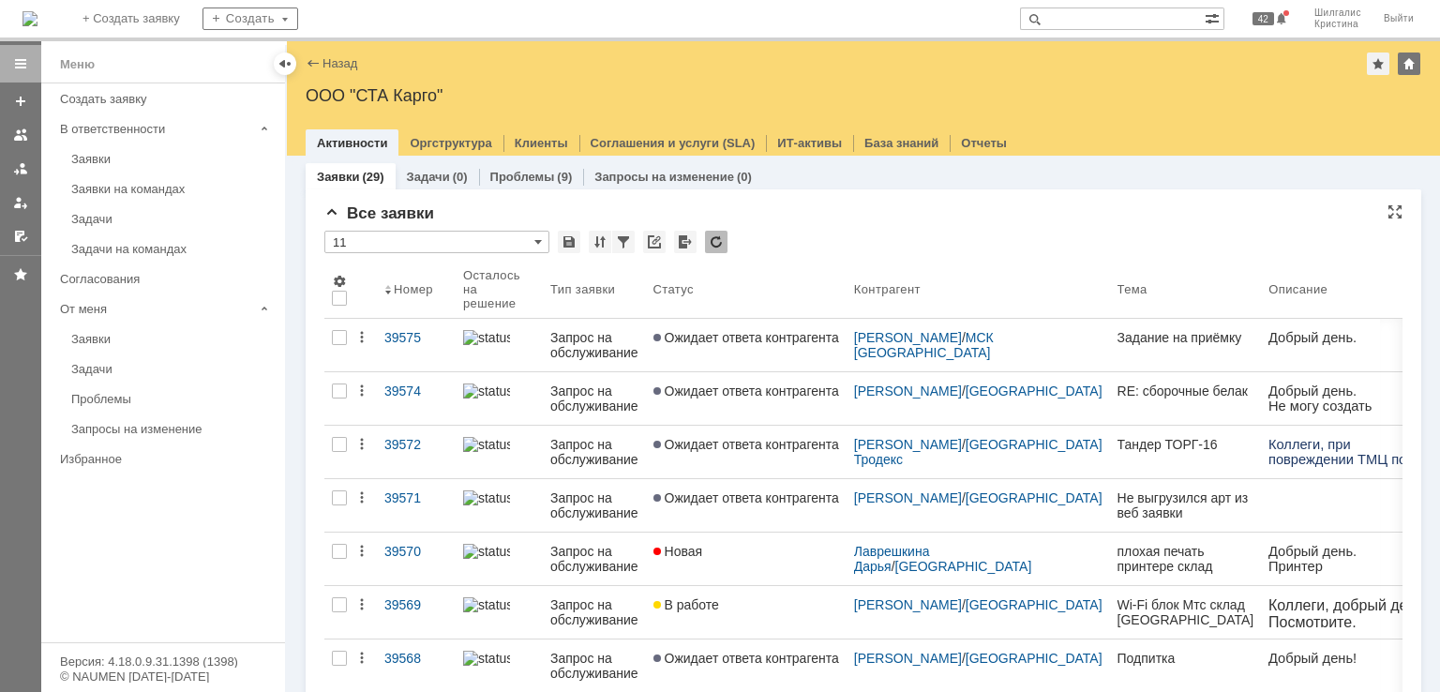
click at [797, 244] on div "* 11" at bounding box center [863, 243] width 1078 height 24
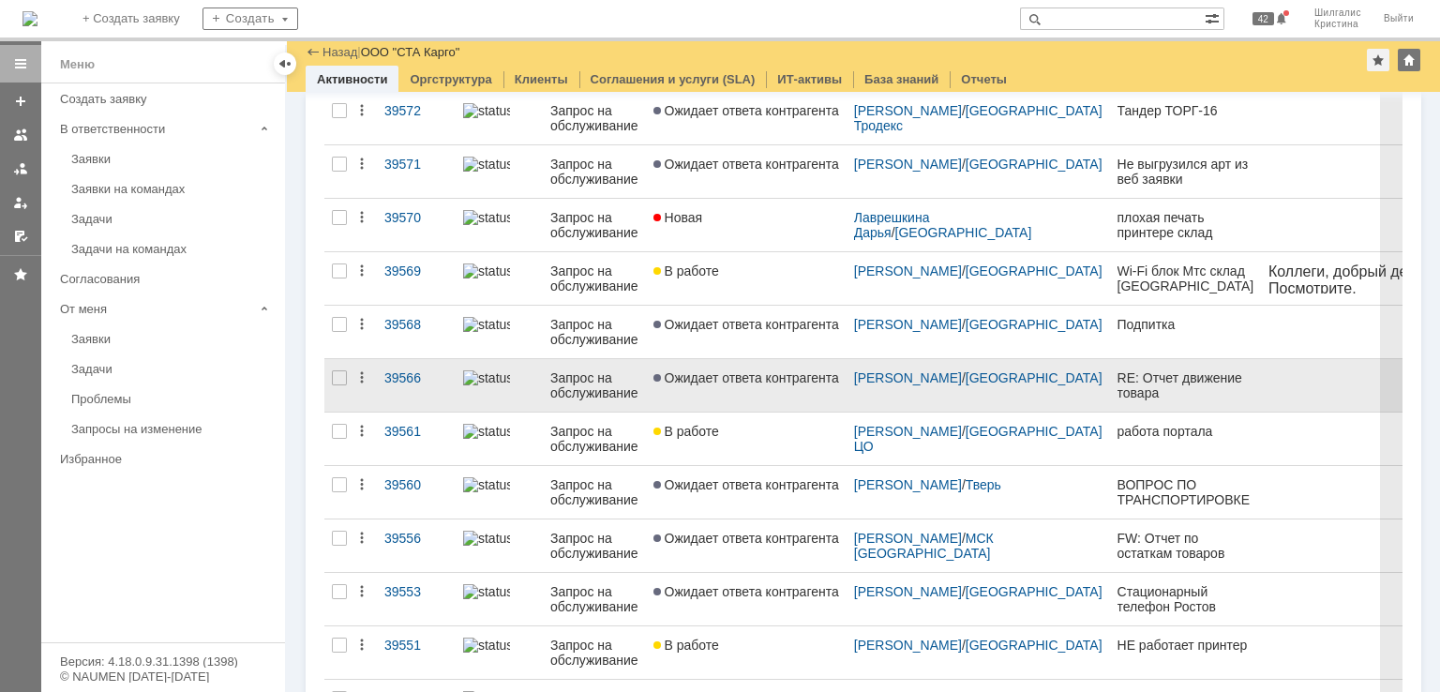
scroll to position [375, 0]
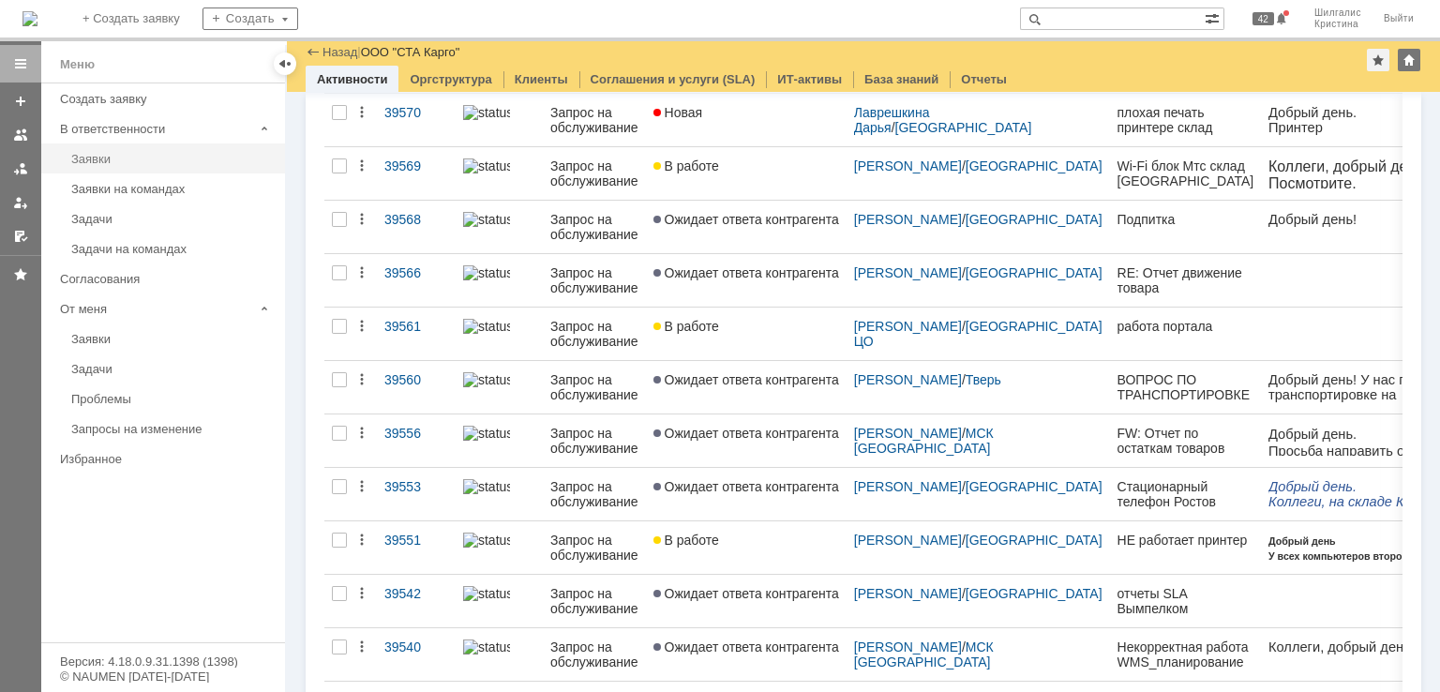
click at [125, 158] on div "Заявки" at bounding box center [172, 159] width 202 height 14
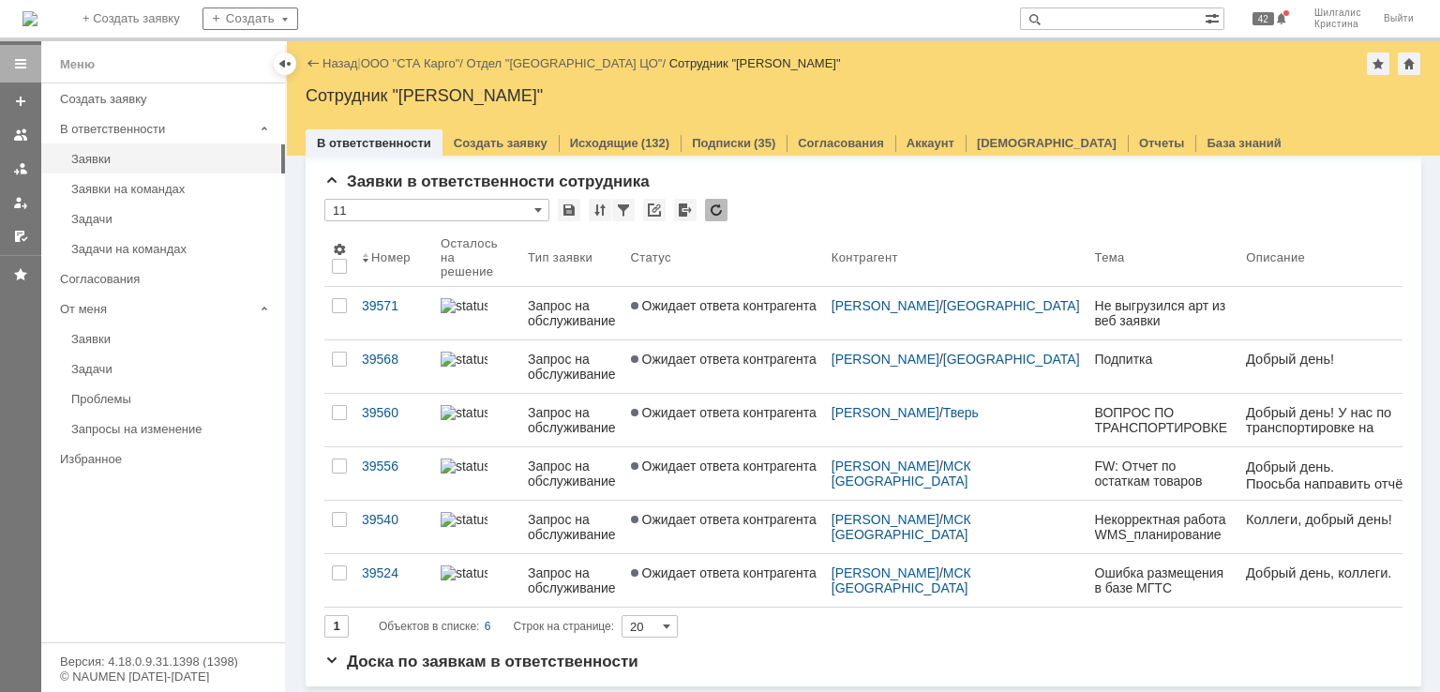
click at [411, 73] on div "Назад | ООО "СТА Карго" / Отдел "Санкт-Петербург ЦО" / Сотрудник "Шилгалис Крис…" at bounding box center [863, 63] width 1115 height 22
click at [416, 64] on link "ООО "СТА Карго"" at bounding box center [410, 63] width 99 height 14
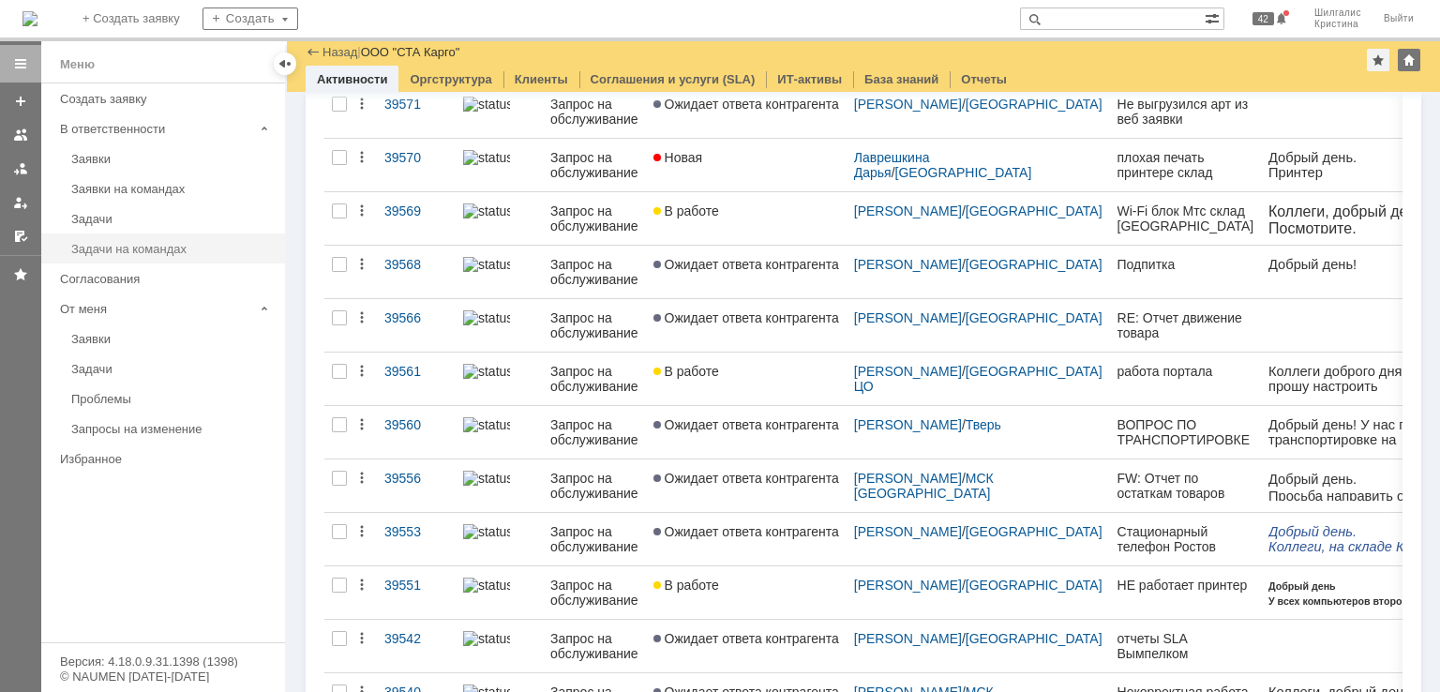
scroll to position [375, 0]
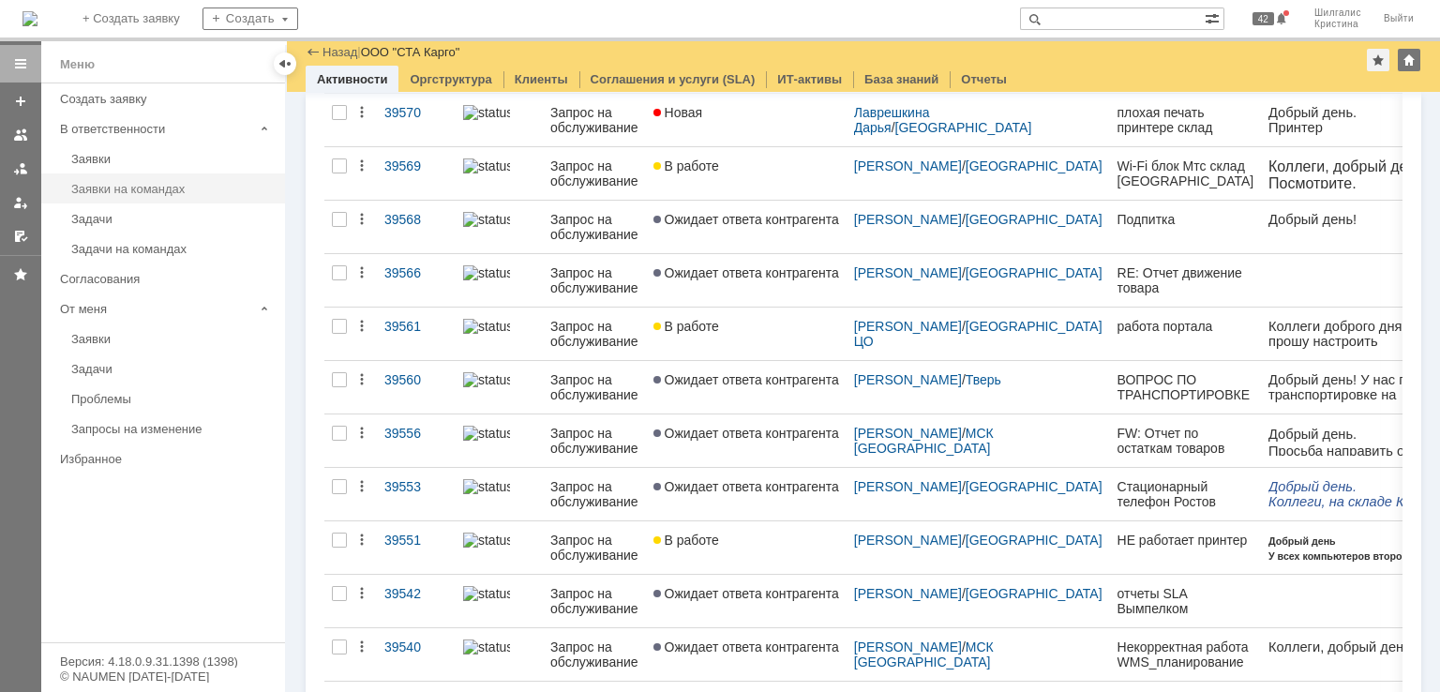
click at [112, 196] on link "Заявки на командах" at bounding box center [172, 188] width 217 height 29
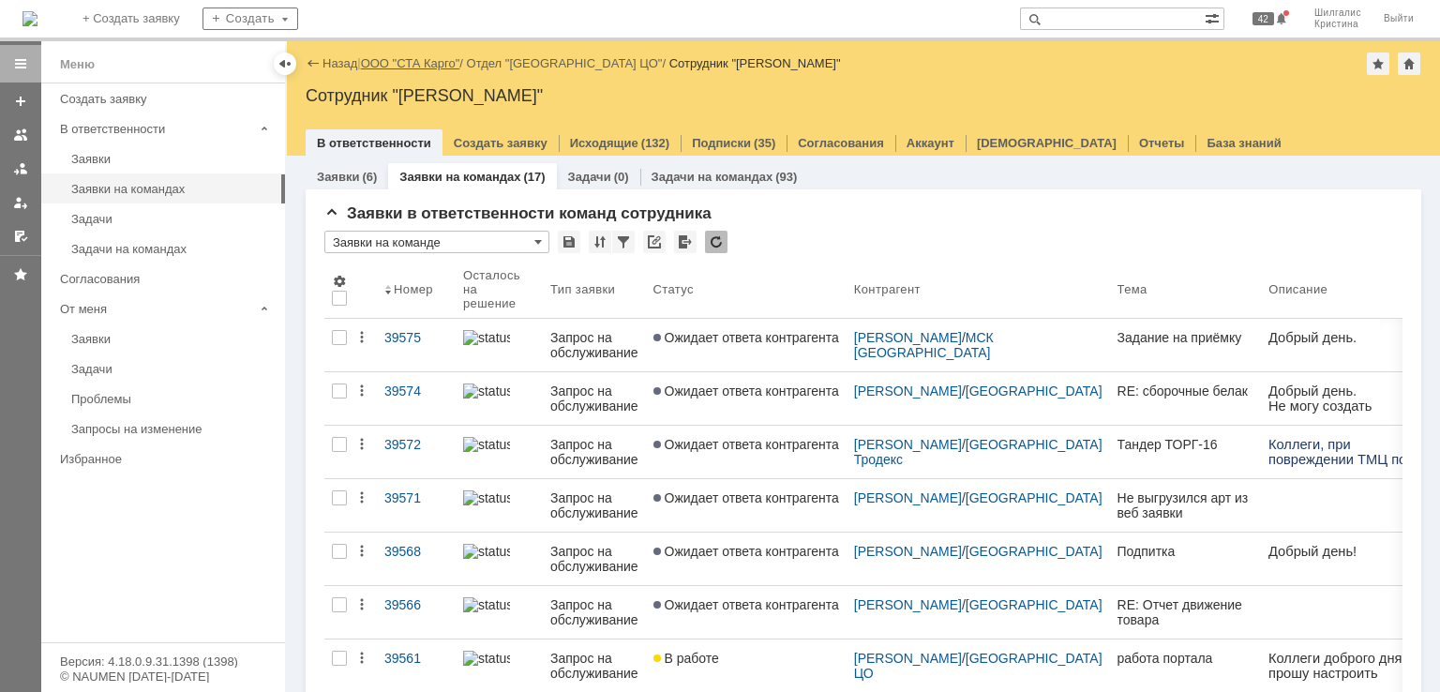
click at [387, 64] on link "ООО "СТА Карго"" at bounding box center [410, 63] width 99 height 14
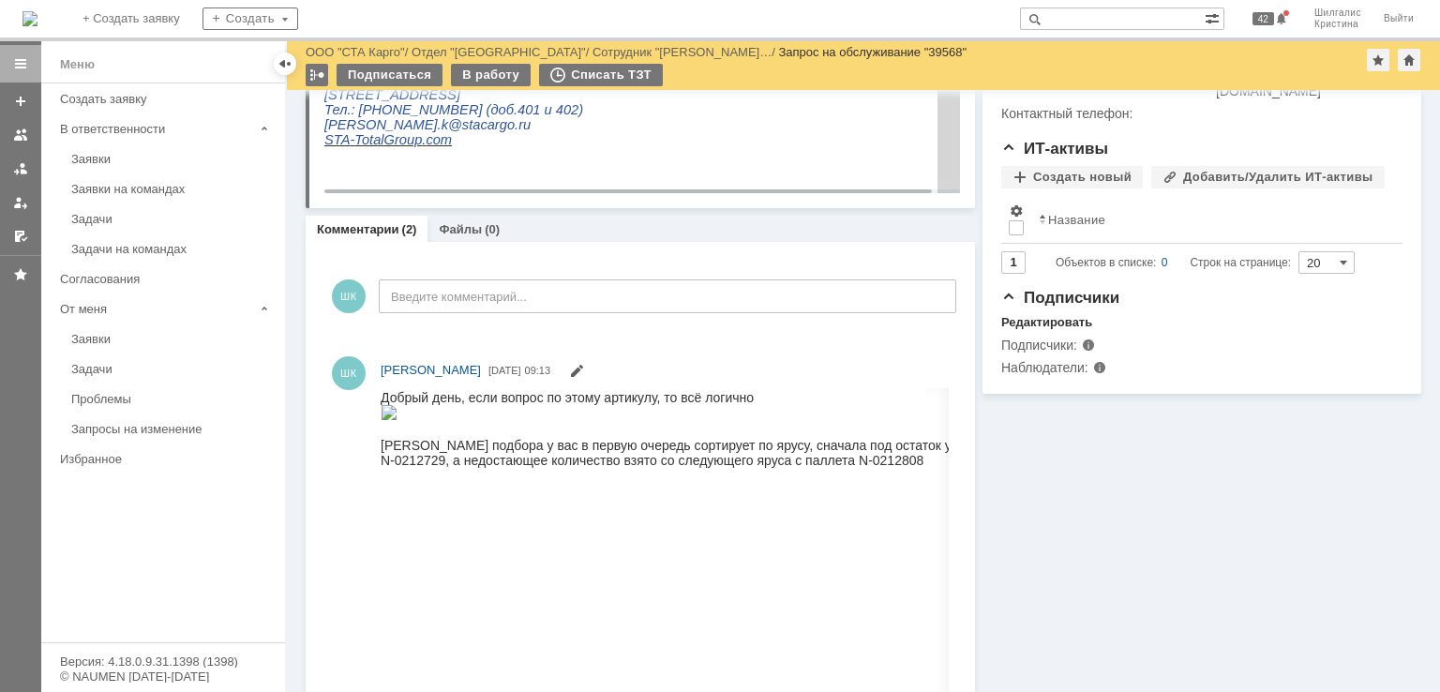
scroll to position [142, 0]
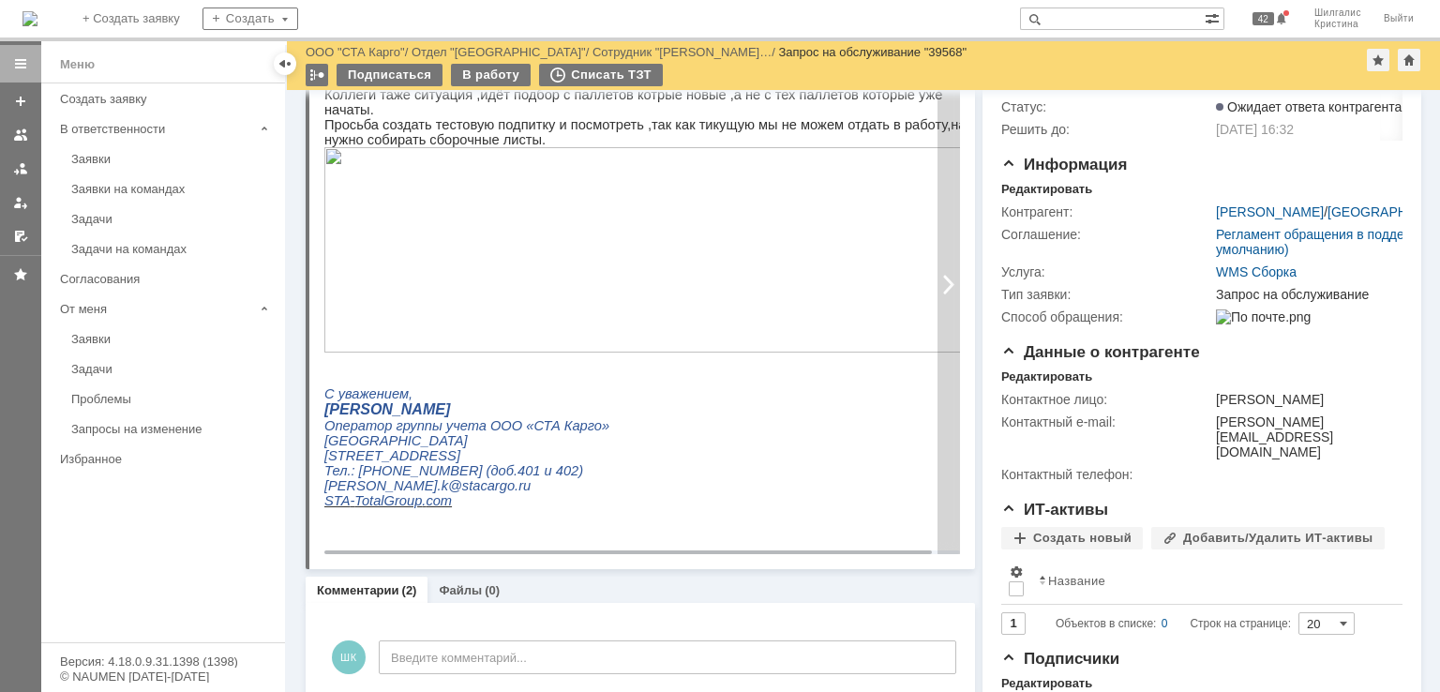
drag, startPoint x: 1051, startPoint y: 550, endPoint x: 935, endPoint y: 333, distance: 246.1
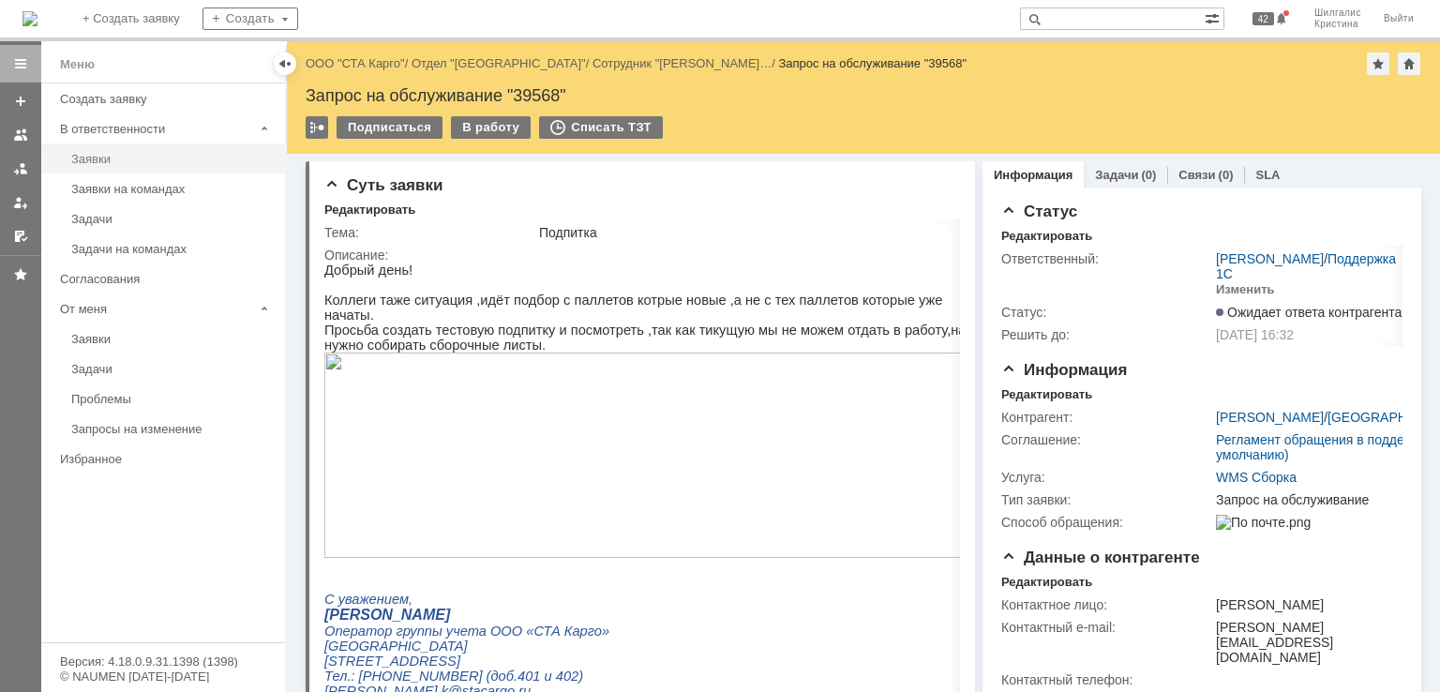
click at [163, 166] on link "Заявки" at bounding box center [172, 158] width 217 height 29
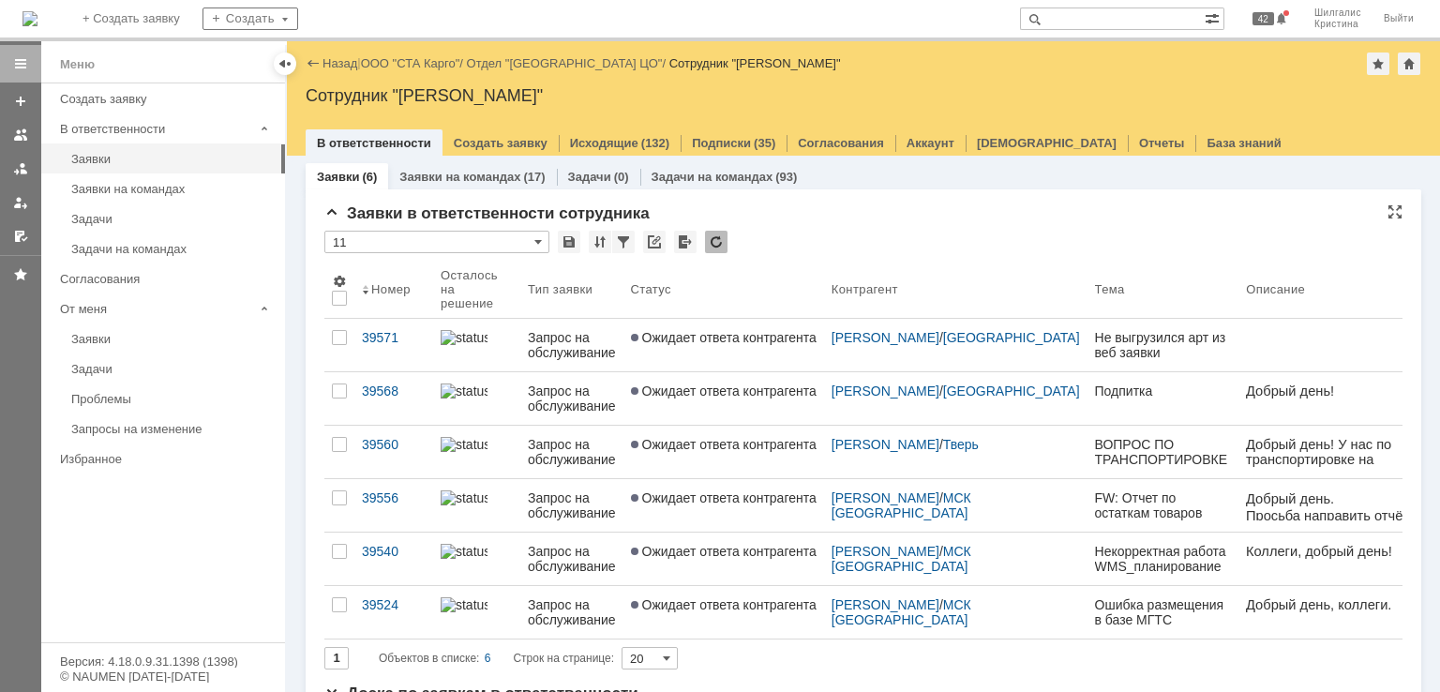
click at [832, 232] on div "* 11" at bounding box center [863, 243] width 1078 height 24
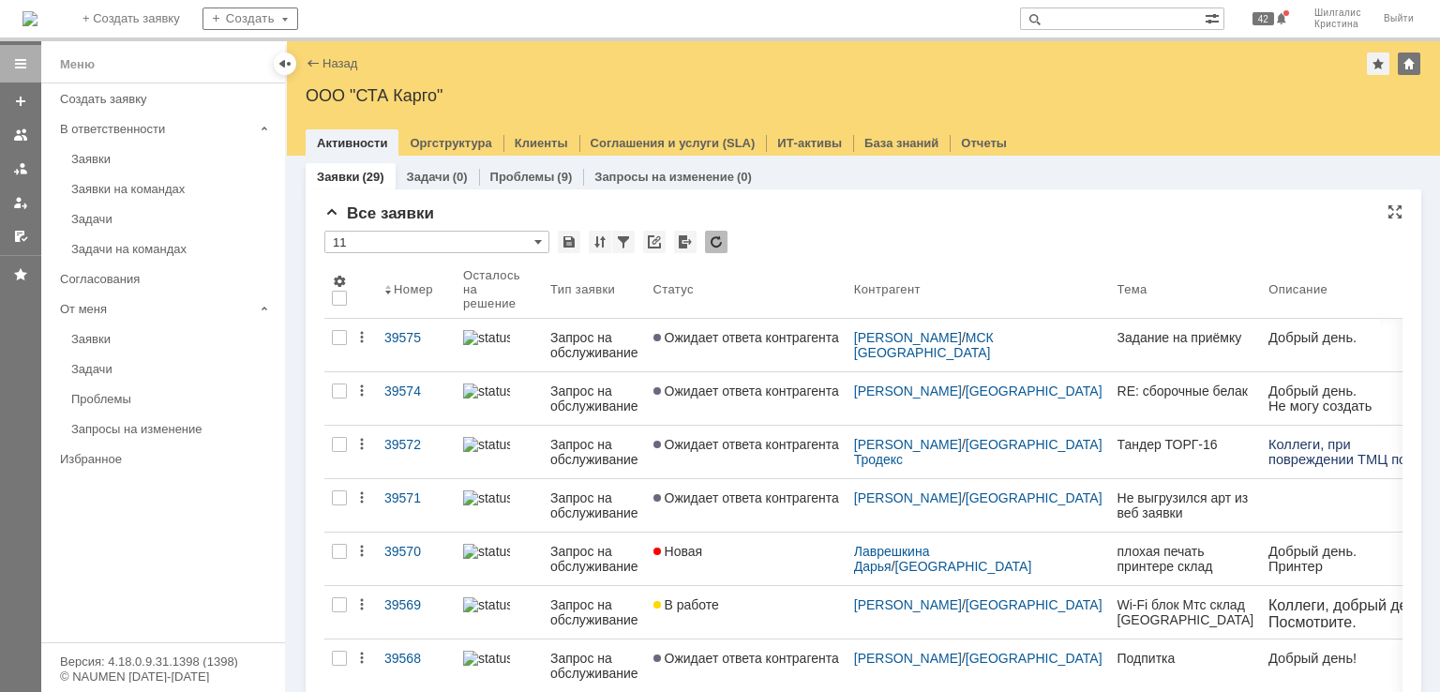
click at [832, 222] on div "Все заявки" at bounding box center [863, 213] width 1078 height 19
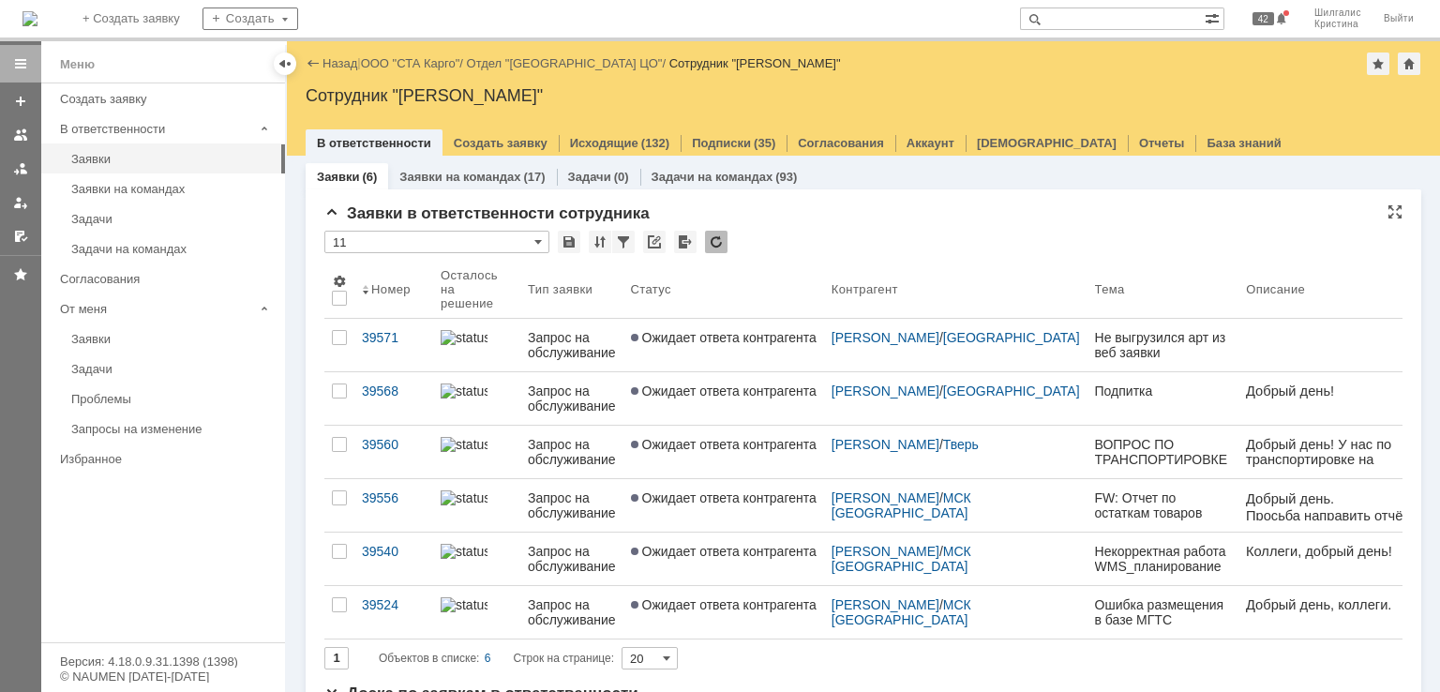
click at [811, 215] on div "Заявки в ответственности сотрудника" at bounding box center [863, 213] width 1078 height 19
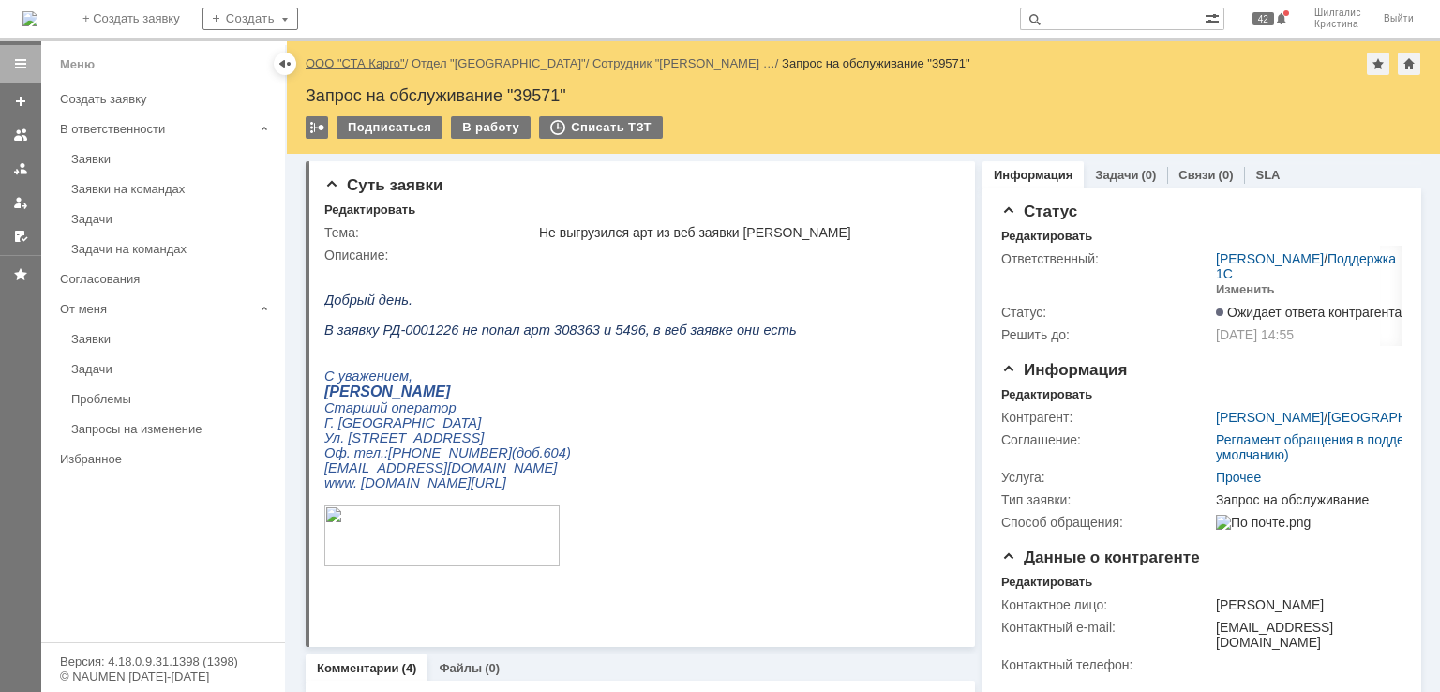
click at [364, 60] on link "ООО "СТА Карго"" at bounding box center [355, 63] width 99 height 14
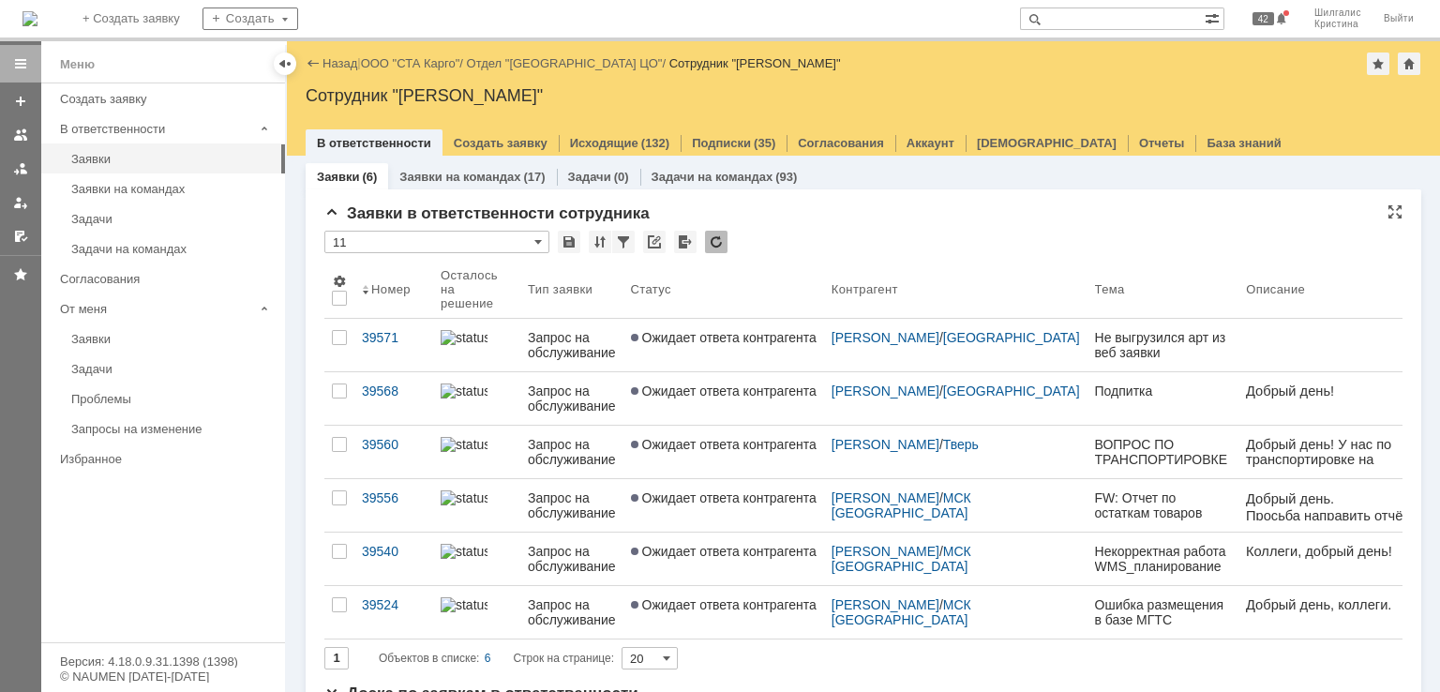
click at [825, 219] on div "Заявки в ответственности сотрудника" at bounding box center [863, 213] width 1078 height 19
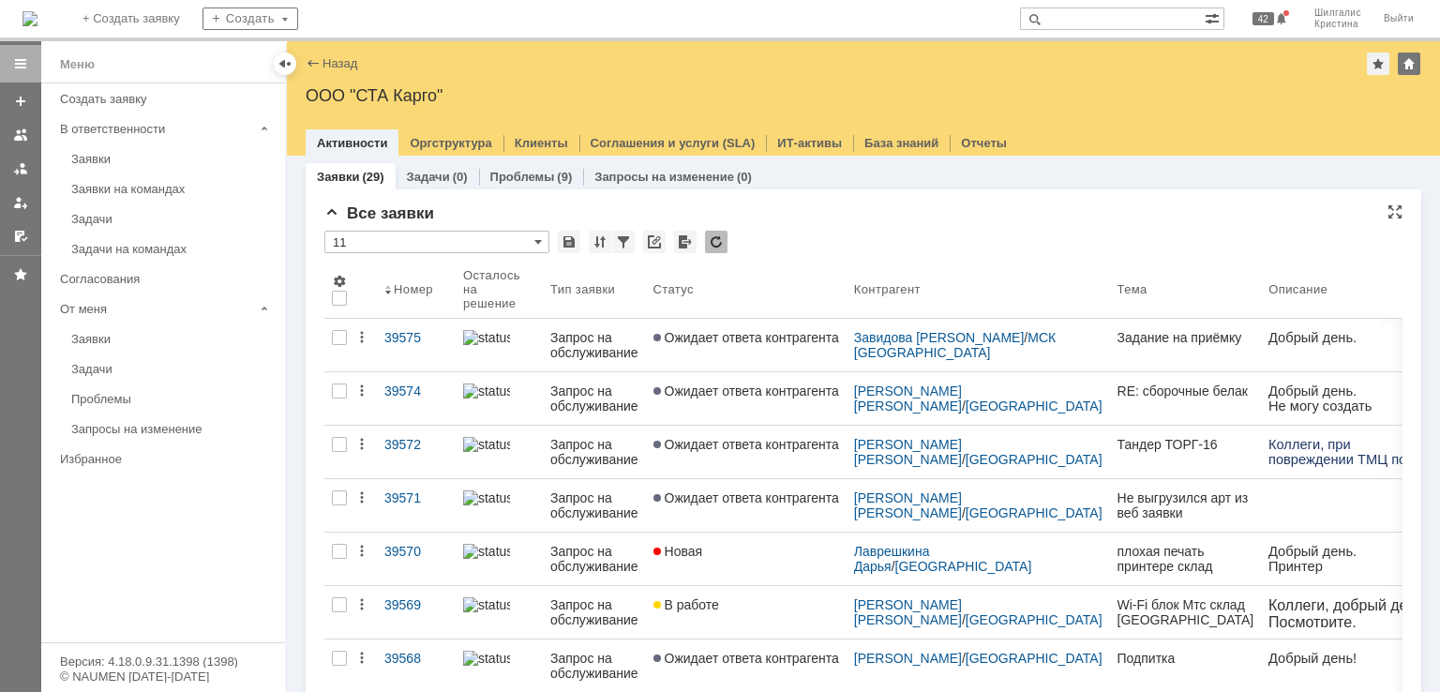
click at [807, 221] on div "Все заявки" at bounding box center [863, 213] width 1078 height 19
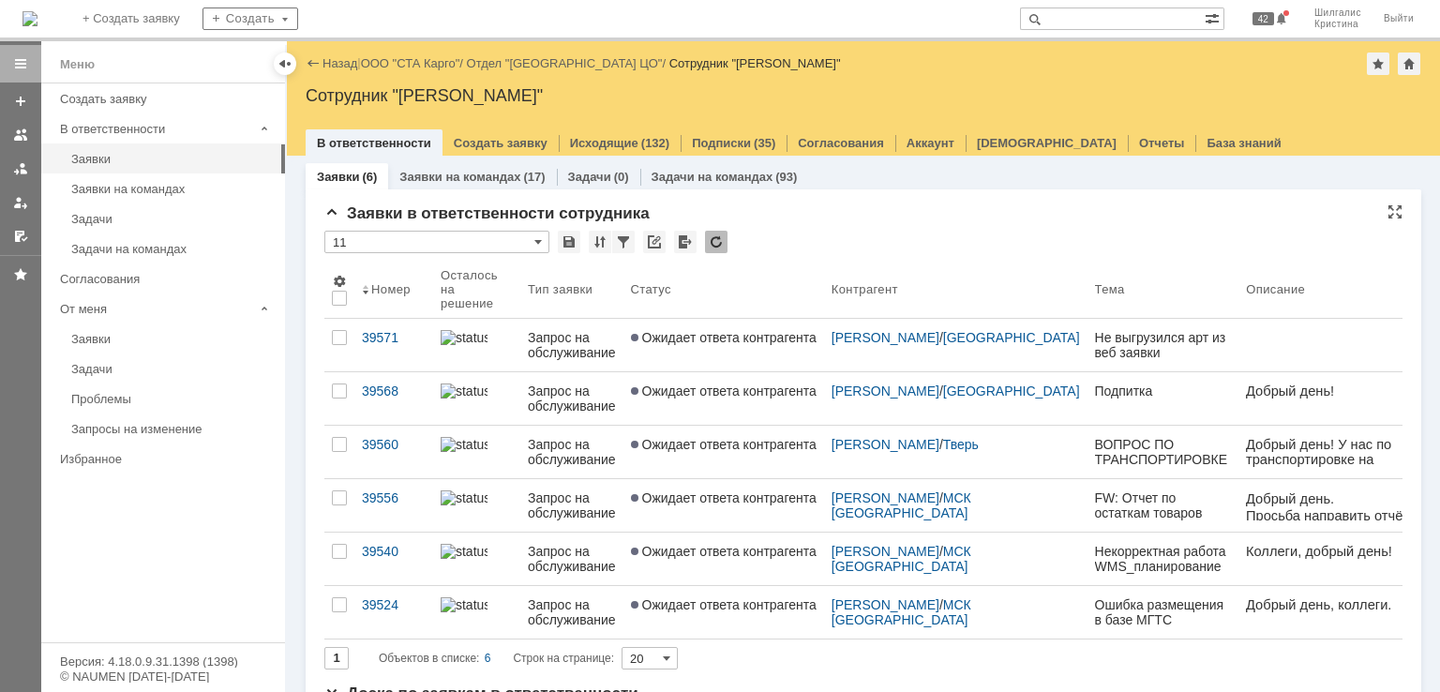
click at [806, 238] on div "* 11" at bounding box center [863, 243] width 1078 height 24
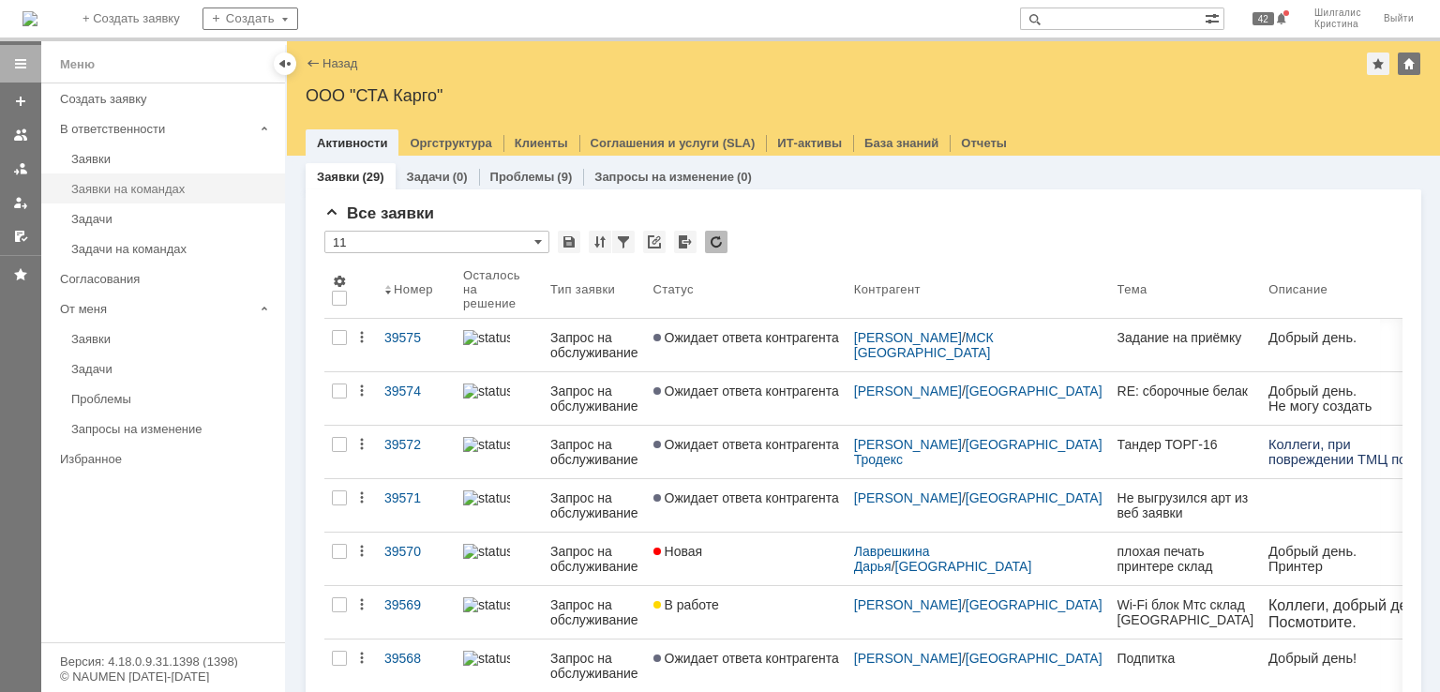
click at [138, 183] on div "Заявки на командах" at bounding box center [172, 189] width 202 height 14
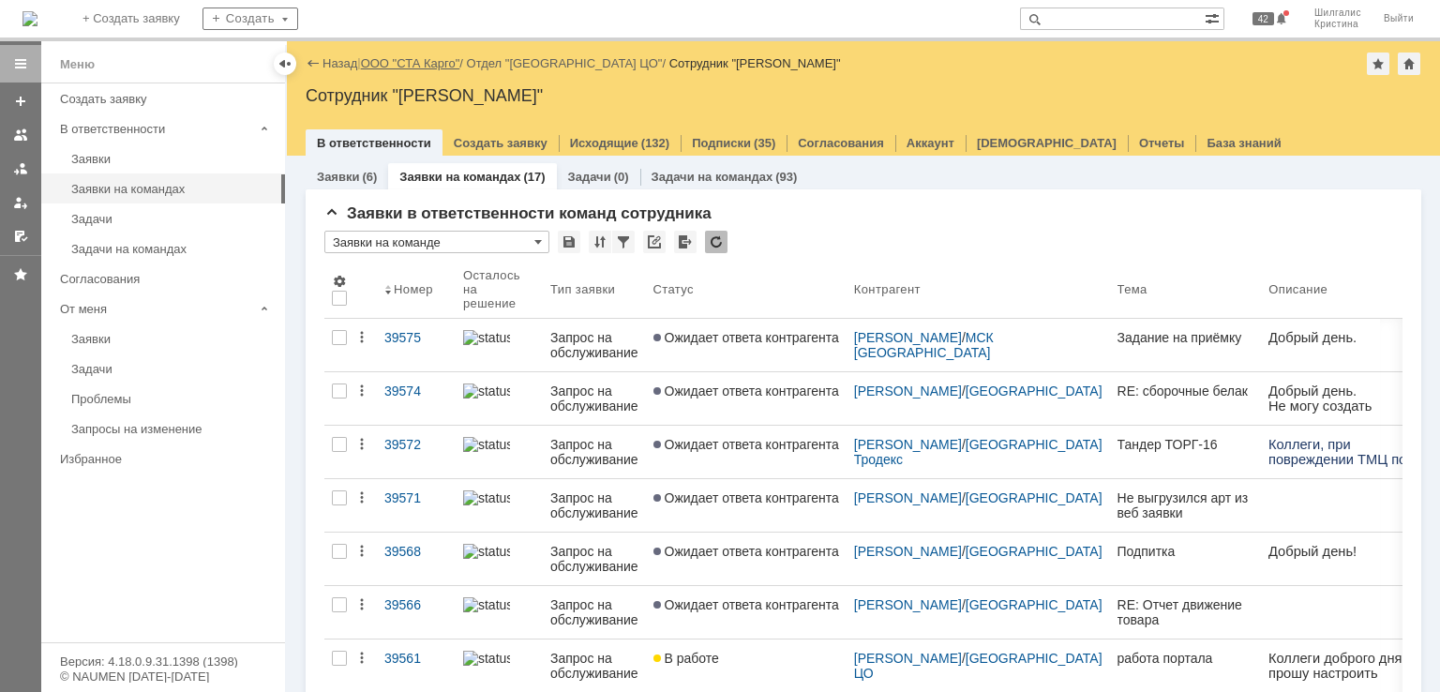
click at [418, 63] on link "ООО "СТА Карго"" at bounding box center [410, 63] width 99 height 14
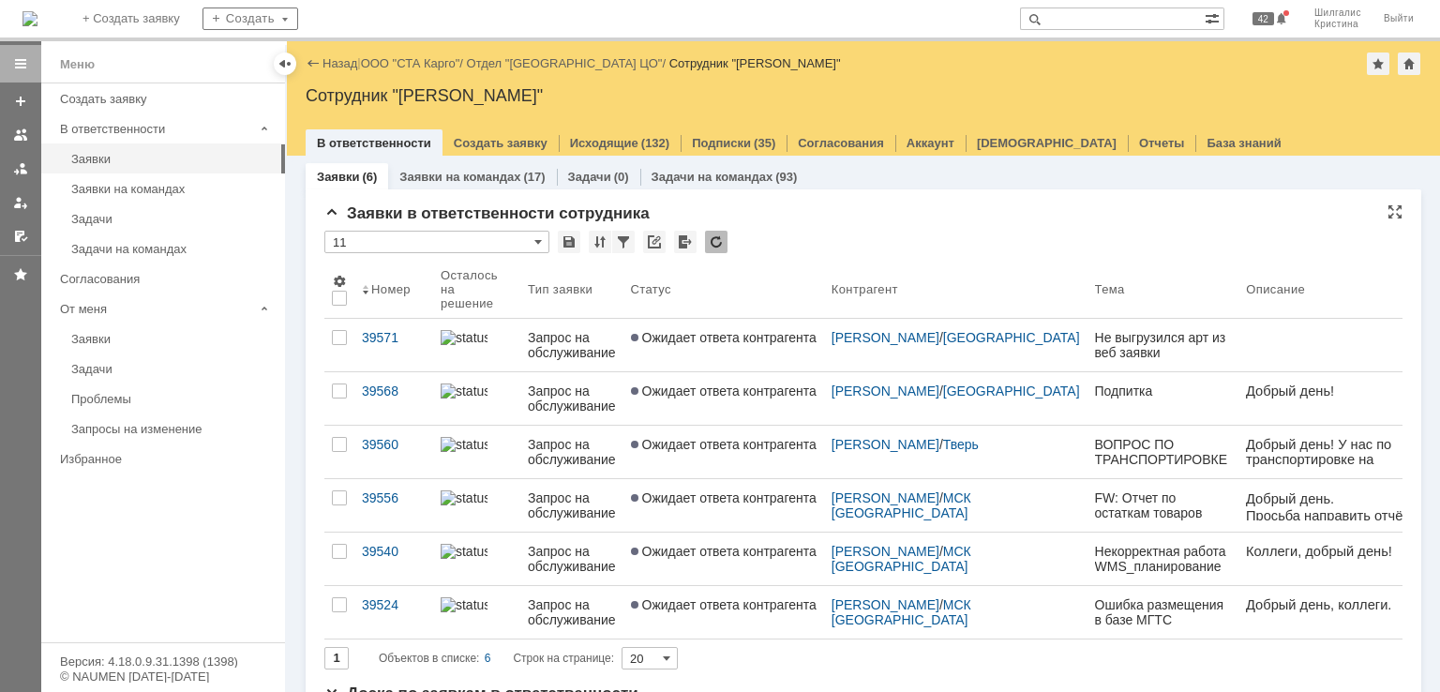
click at [814, 217] on div "Заявки в ответственности сотрудника" at bounding box center [863, 213] width 1078 height 19
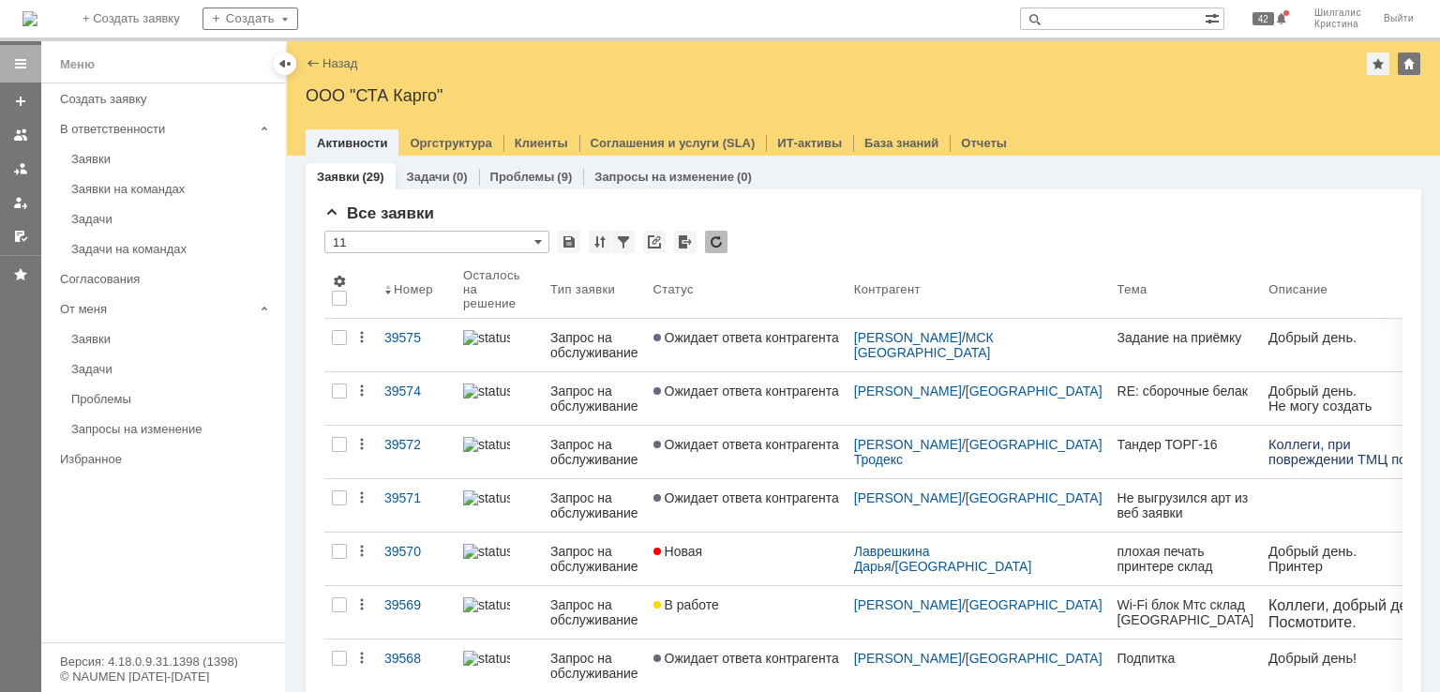
click at [798, 204] on div "Все заявки" at bounding box center [863, 213] width 1078 height 19
click at [879, 216] on div "Все заявки" at bounding box center [863, 213] width 1078 height 19
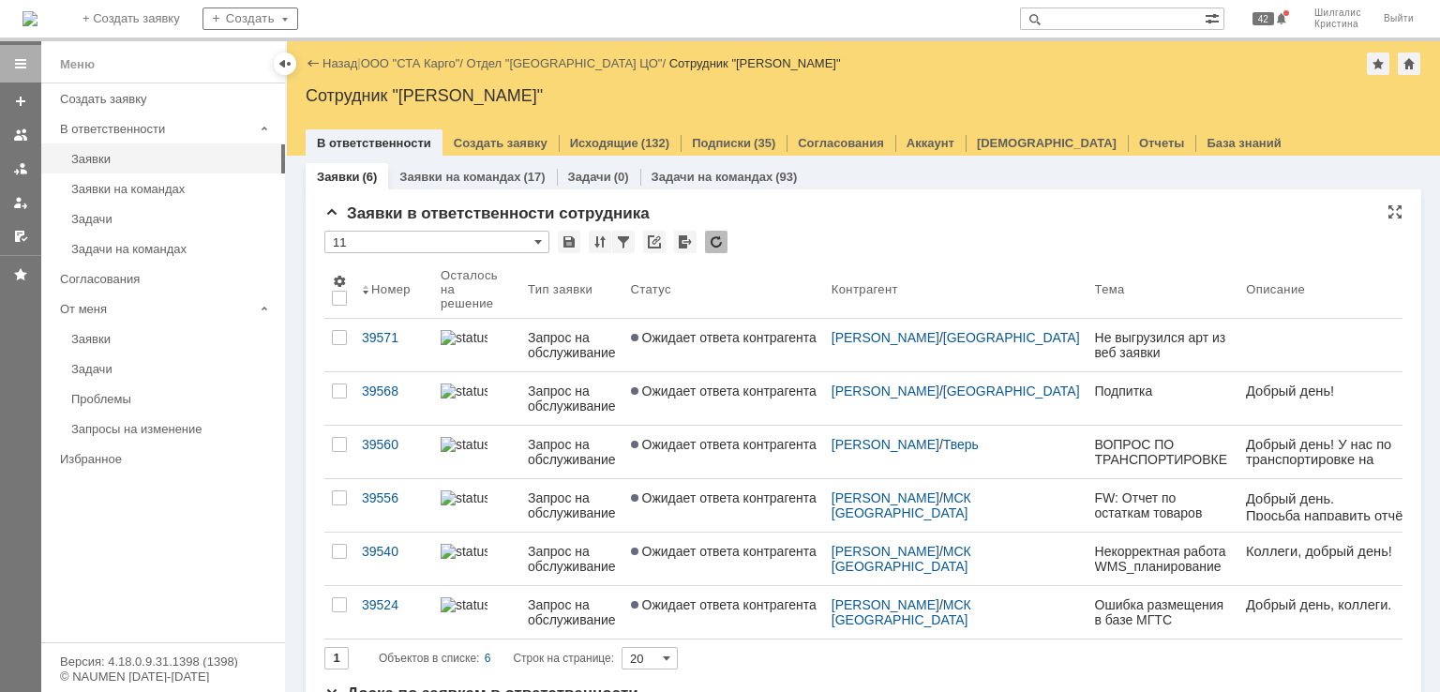
click at [825, 222] on div "Заявки в ответственности сотрудника" at bounding box center [863, 213] width 1078 height 19
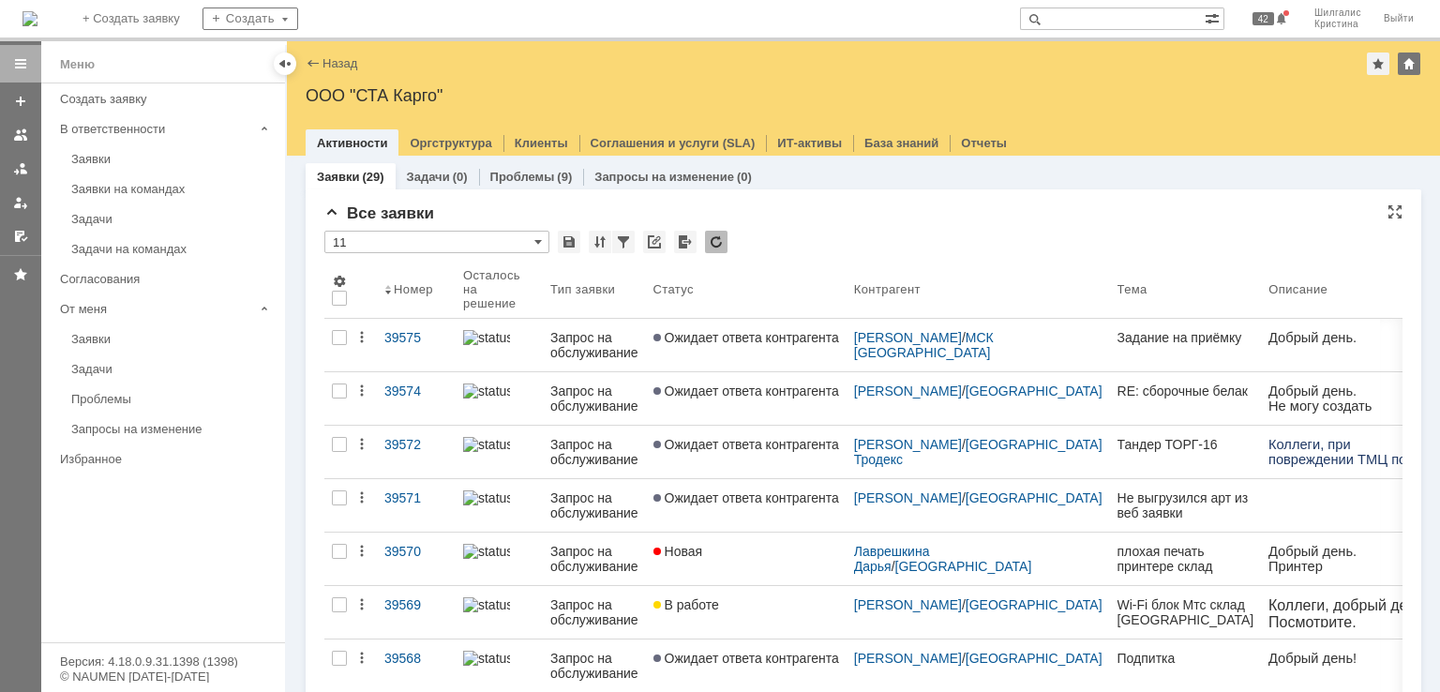
click at [146, 182] on div "Заявки на командах" at bounding box center [172, 189] width 202 height 14
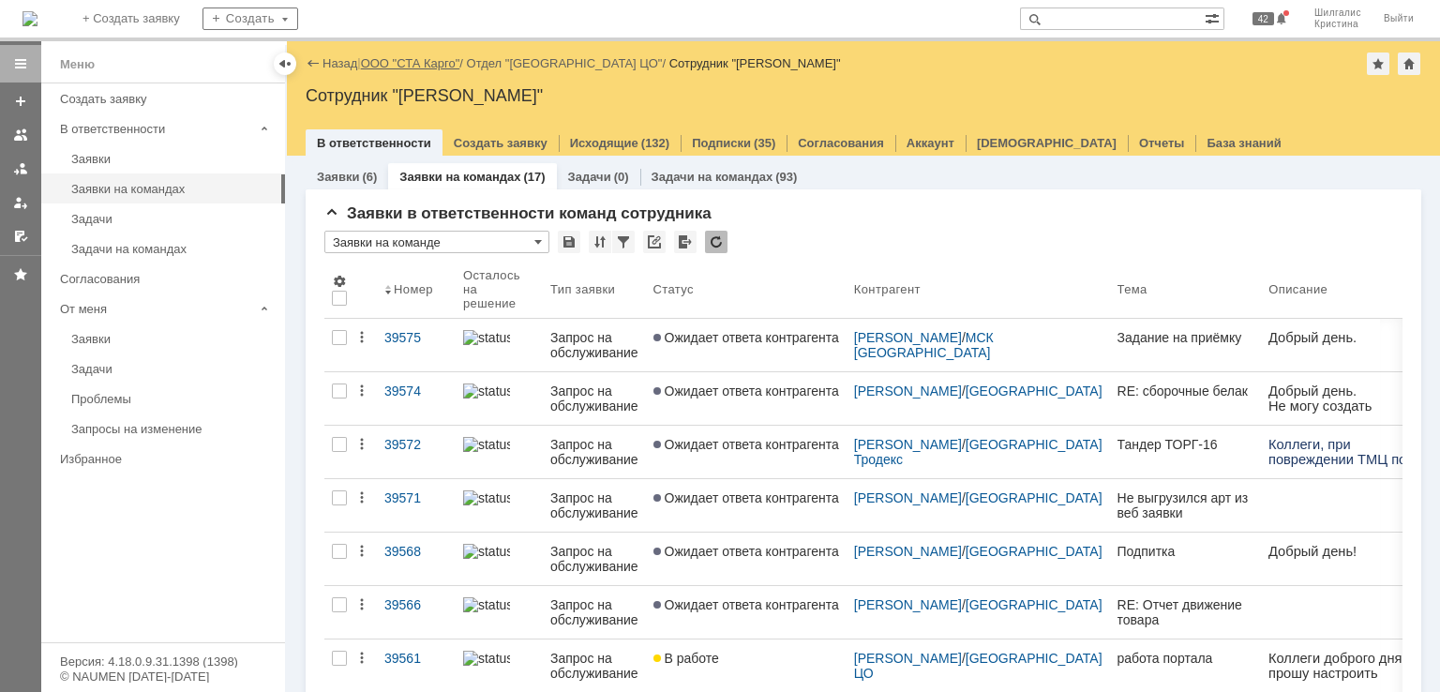
click at [417, 63] on link "ООО "СТА Карго"" at bounding box center [410, 63] width 99 height 14
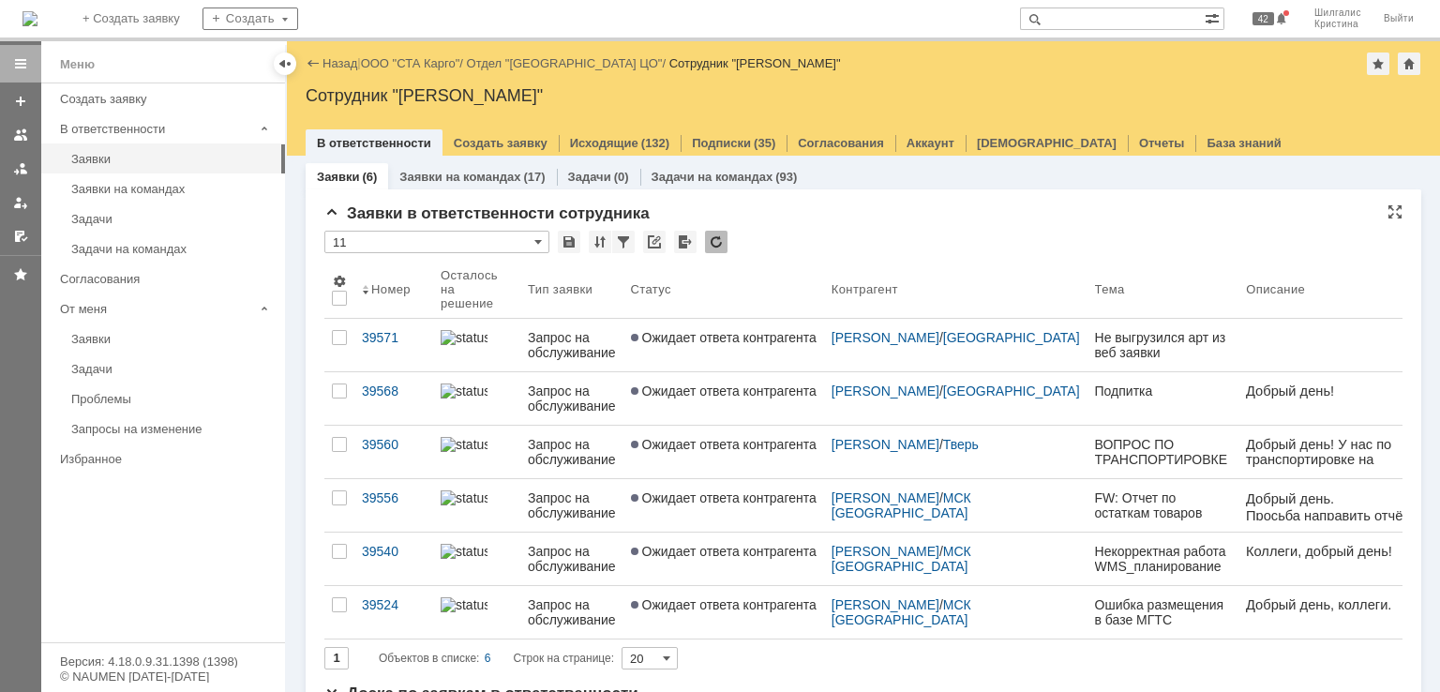
click at [843, 221] on div "Заявки в ответственности сотрудника" at bounding box center [863, 213] width 1078 height 19
